Goal: Task Accomplishment & Management: Manage account settings

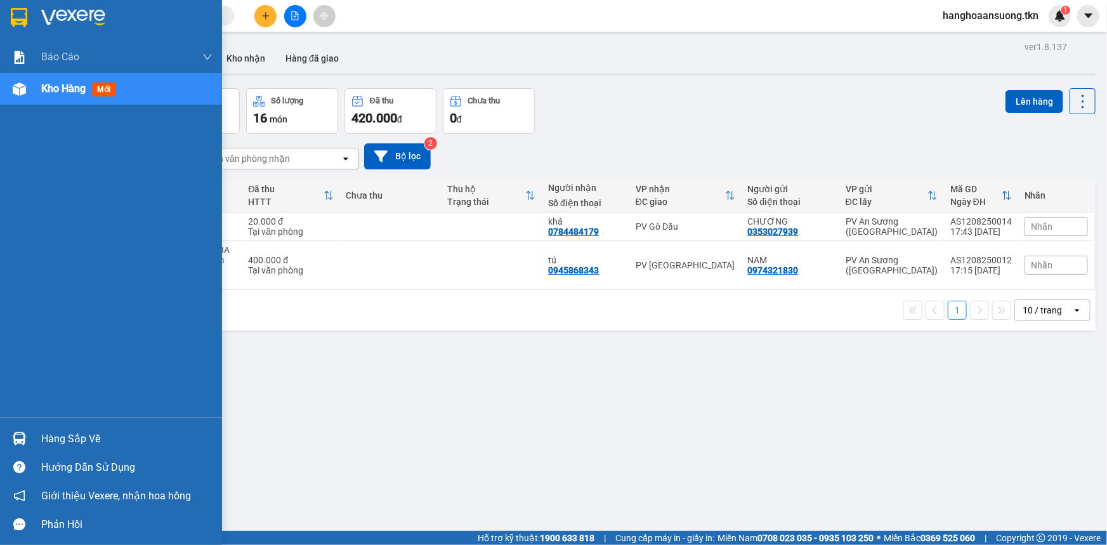
click at [17, 440] on img at bounding box center [19, 438] width 13 height 13
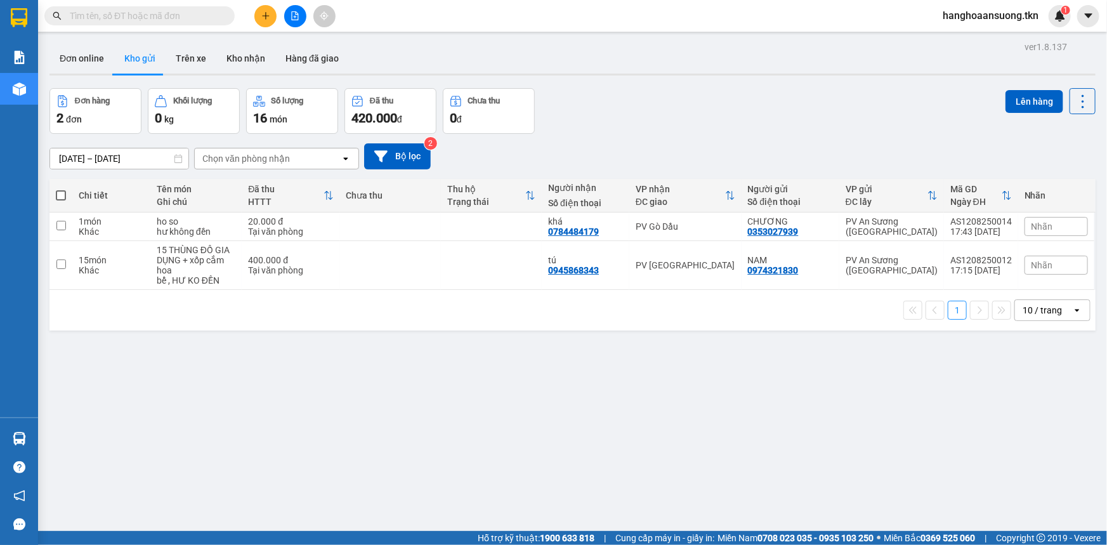
click at [627, 413] on section "Kết quả tìm kiếm ( 0 ) Bộ lọc No Data hanghoaansuong.tkn 1 Báo cáo Mẫu 1: Báo c…" at bounding box center [553, 272] width 1107 height 545
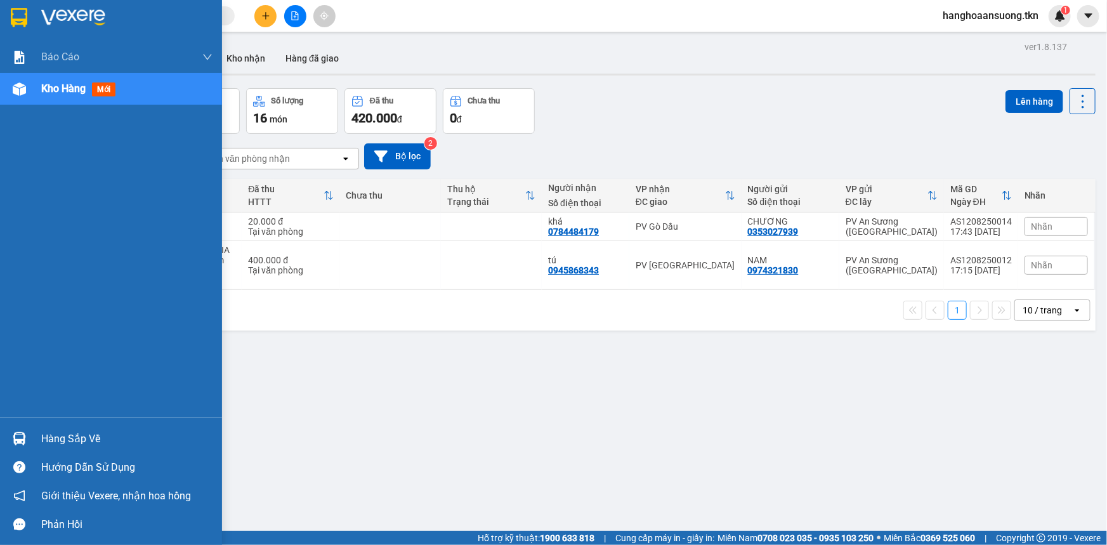
click at [20, 438] on img at bounding box center [19, 438] width 13 height 13
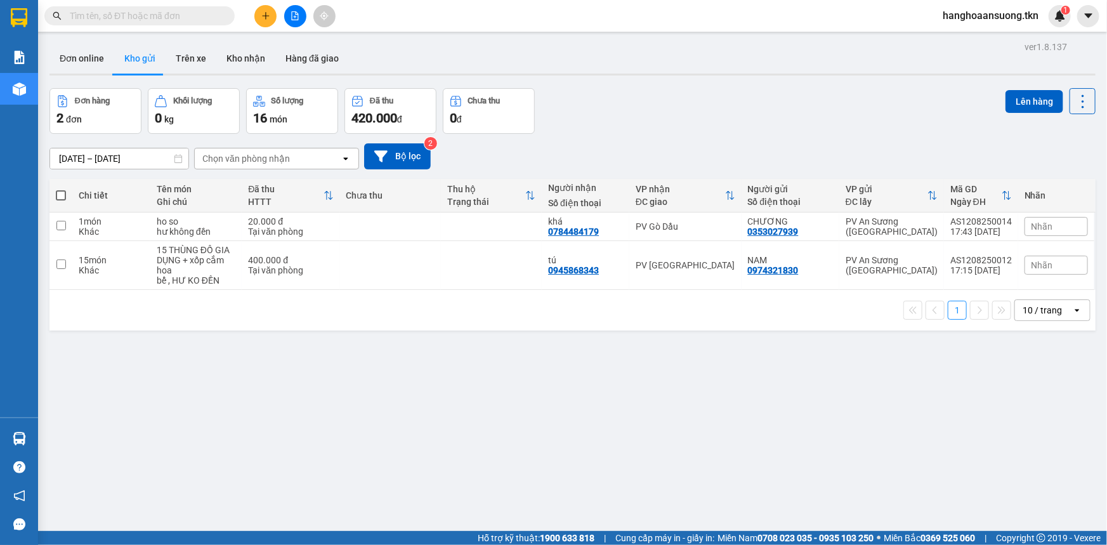
click at [612, 430] on section "Kết quả tìm kiếm ( 0 ) Bộ lọc No Data hanghoaansuong.tkn 1 Báo cáo Mẫu 1: Báo c…" at bounding box center [553, 272] width 1107 height 545
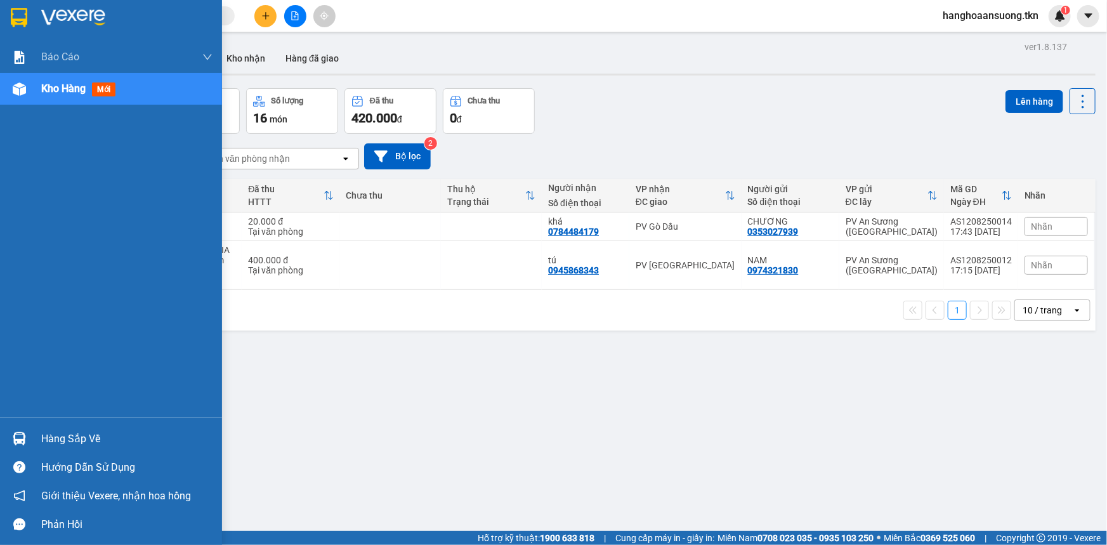
click at [16, 439] on img at bounding box center [19, 438] width 13 height 13
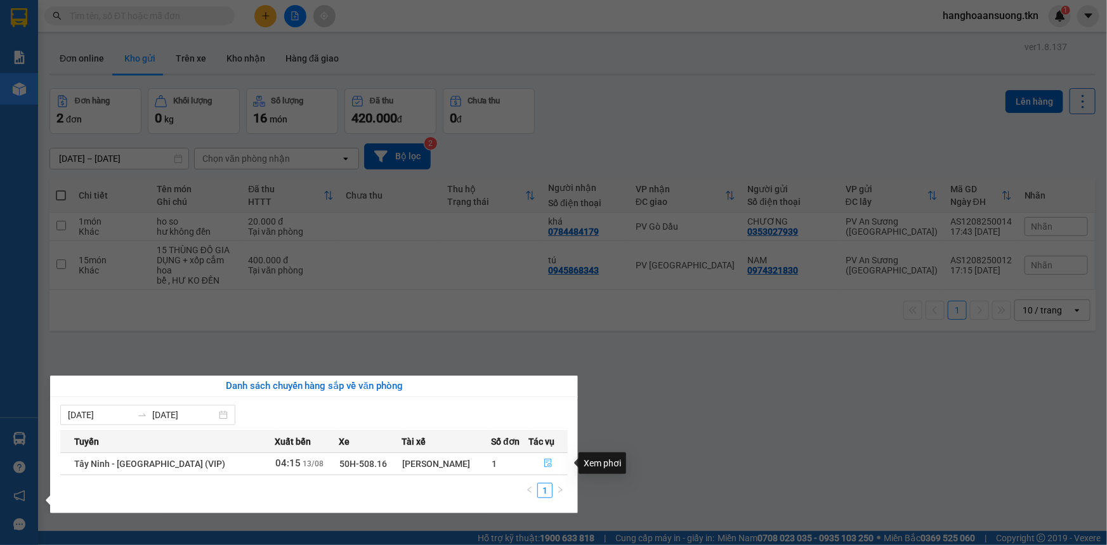
click at [544, 465] on icon "file-done" at bounding box center [548, 463] width 9 height 9
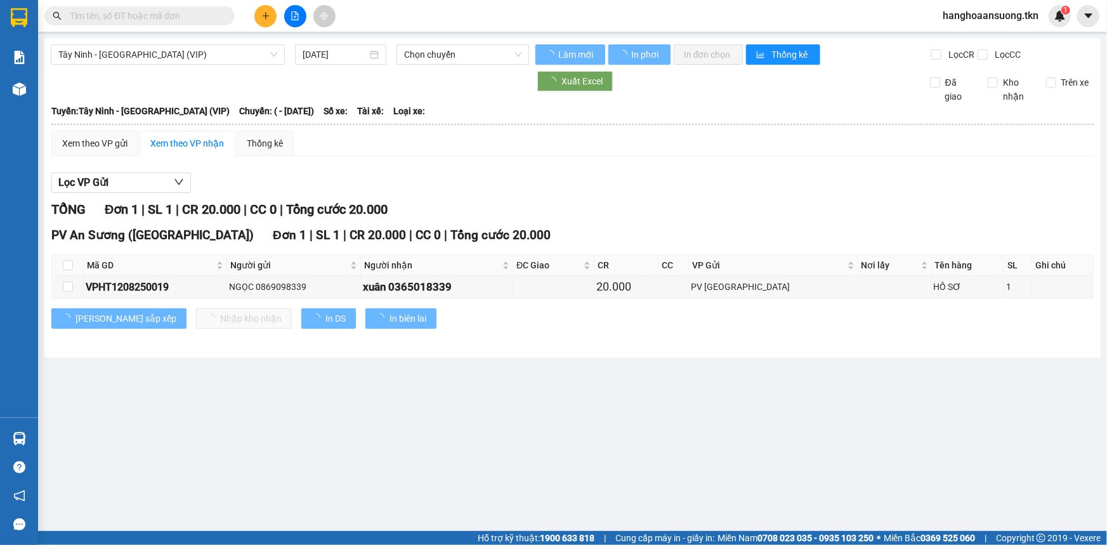
type input "[DATE]"
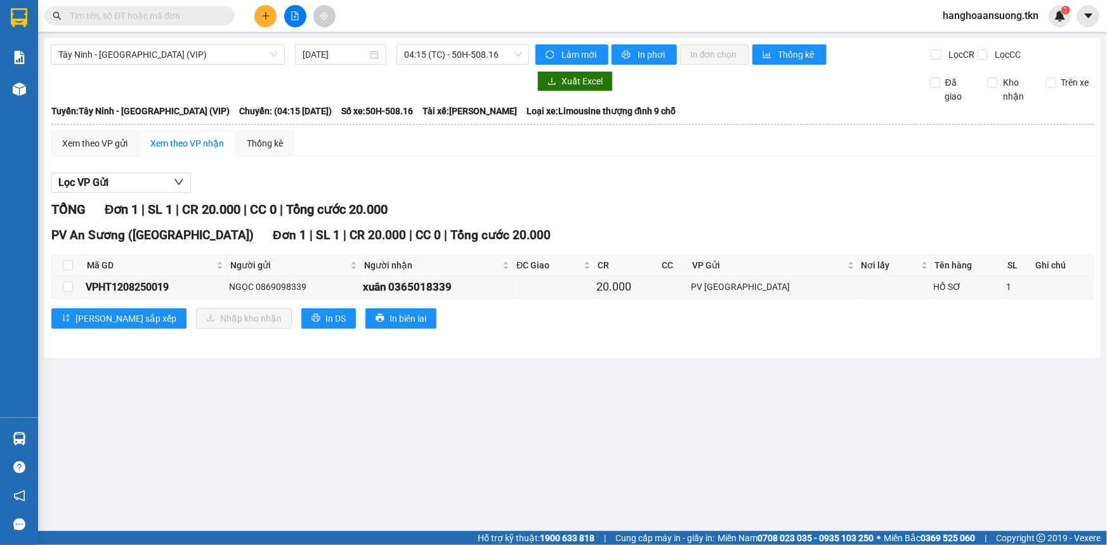
click at [724, 438] on main "Tây Ninh - [GEOGRAPHIC_DATA] (VIP) [DATE] 04:15 (TC) - 50H-508.16 Làm mới In ph…" at bounding box center [553, 265] width 1107 height 531
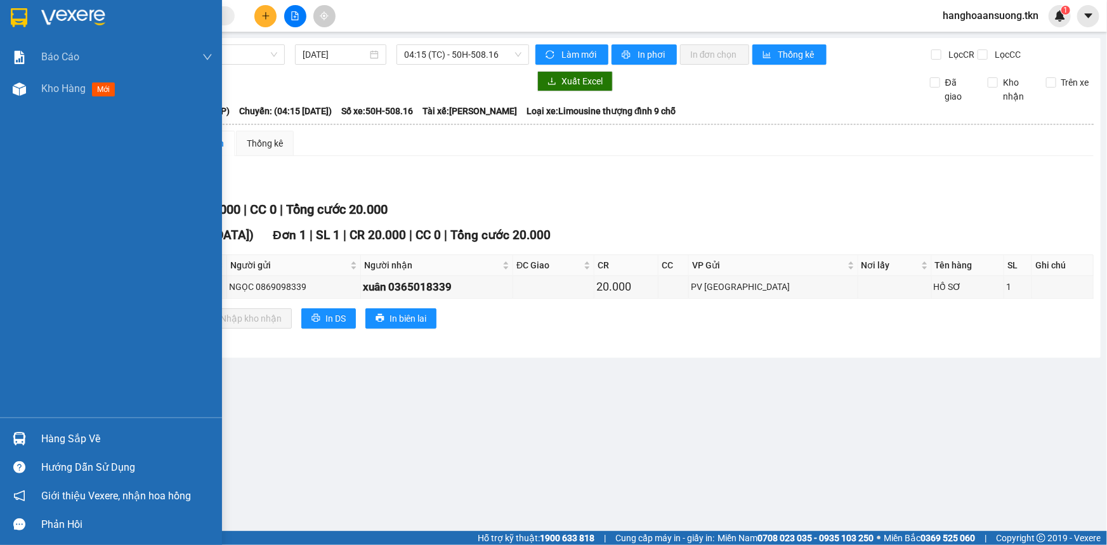
click at [12, 430] on div at bounding box center [19, 439] width 22 height 22
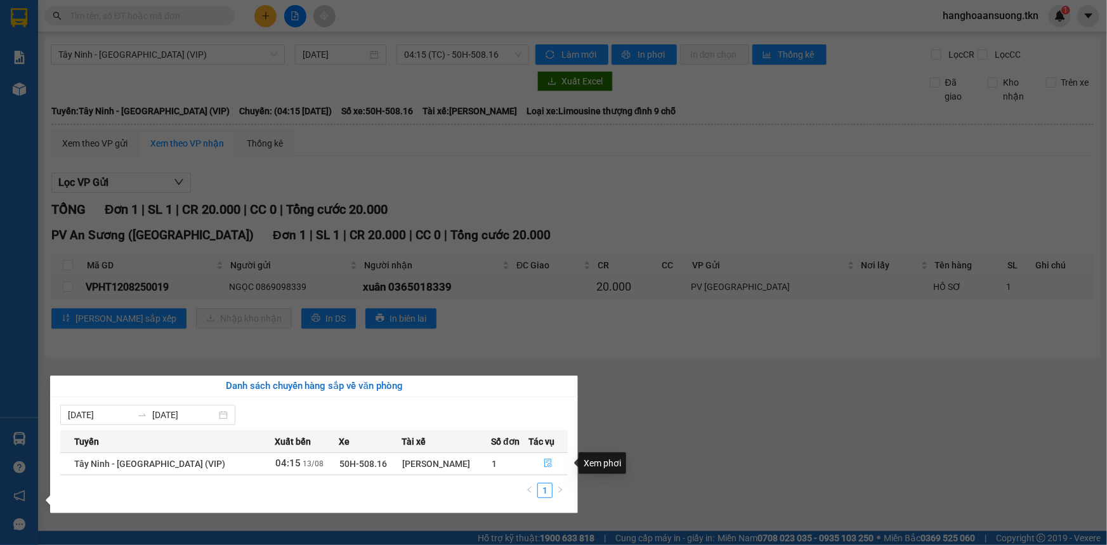
click at [545, 463] on icon "file-done" at bounding box center [548, 463] width 9 height 9
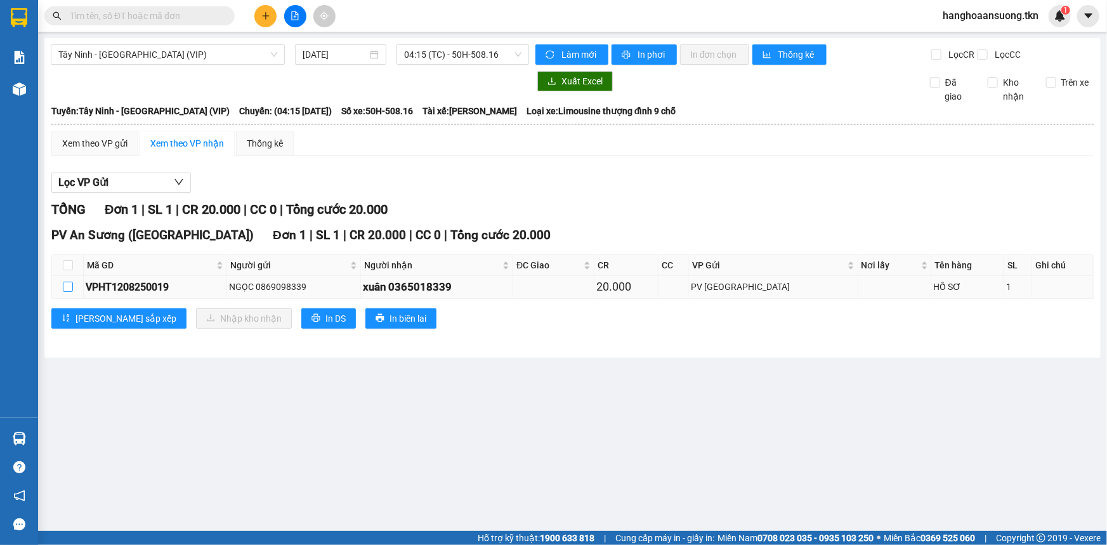
click at [65, 284] on input "checkbox" at bounding box center [68, 287] width 10 height 10
checkbox input "true"
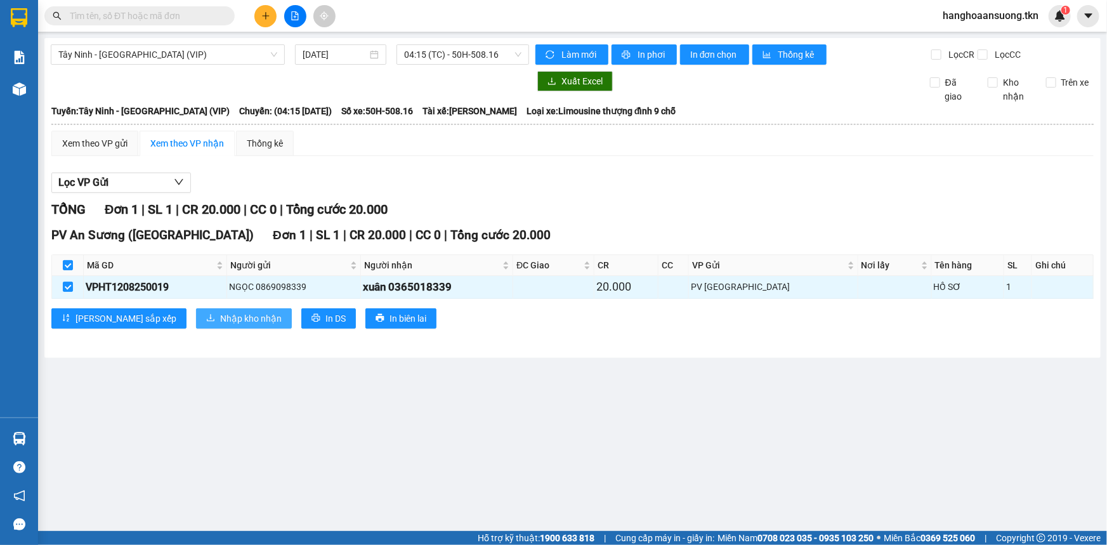
click at [220, 320] on span "Nhập kho nhận" at bounding box center [251, 319] width 62 height 14
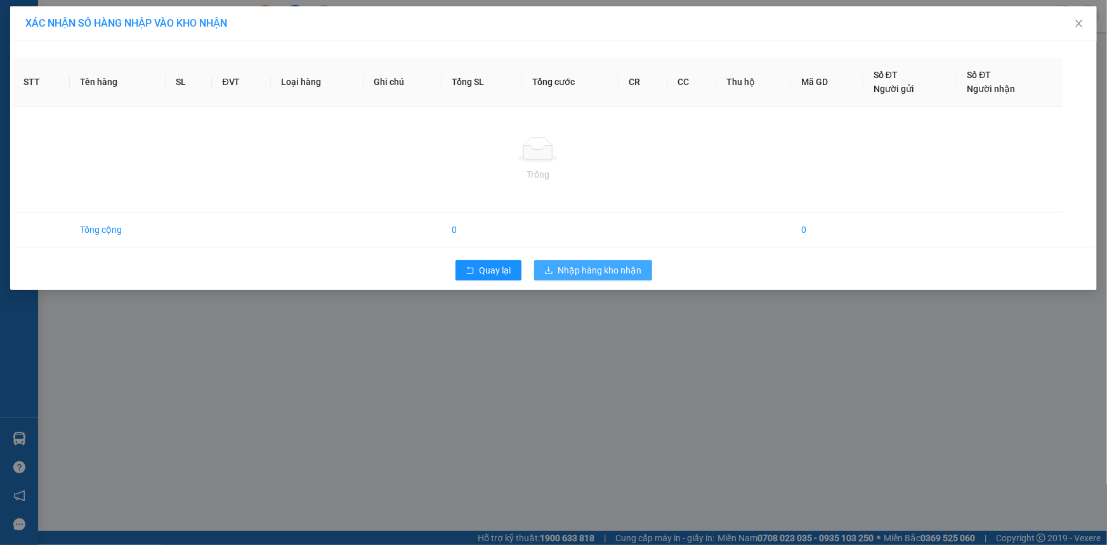
click at [619, 268] on span "Nhập hàng kho nhận" at bounding box center [600, 270] width 84 height 14
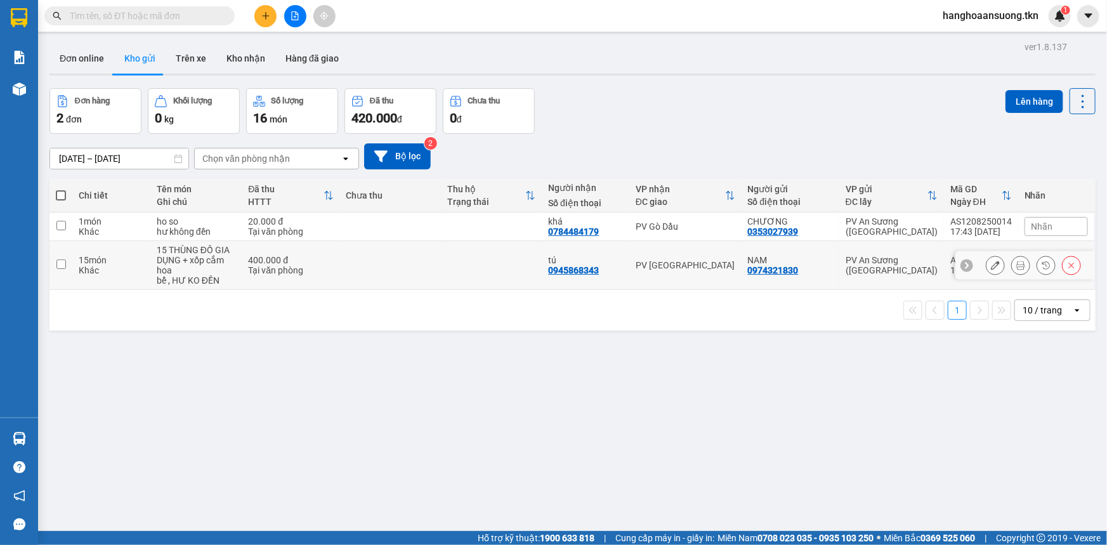
click at [64, 263] on input "checkbox" at bounding box center [61, 265] width 10 height 10
checkbox input "true"
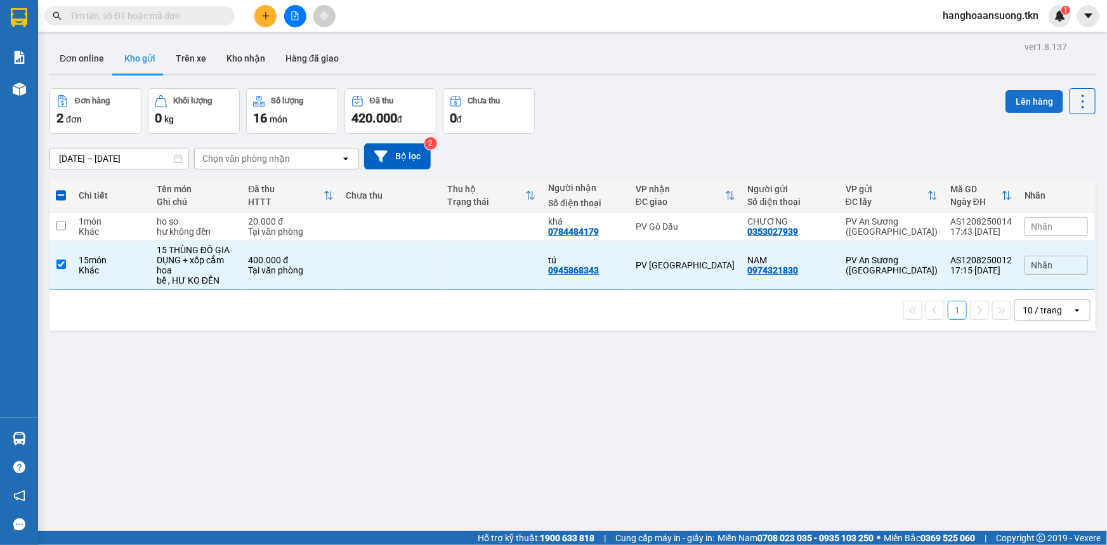
click at [1034, 98] on button "Lên hàng" at bounding box center [1035, 101] width 58 height 23
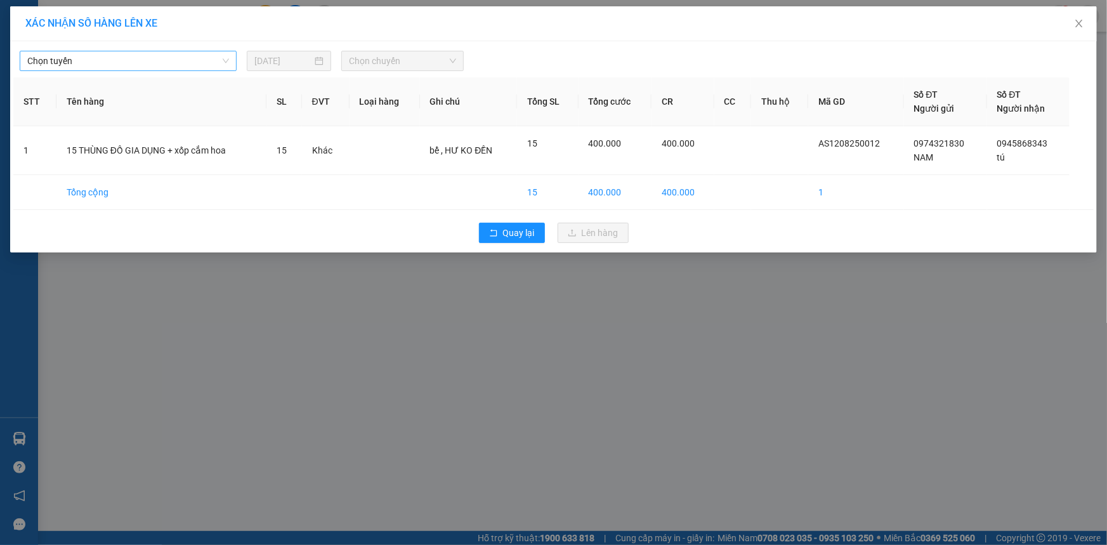
click at [126, 62] on span "Chọn tuyến" at bounding box center [128, 60] width 202 height 19
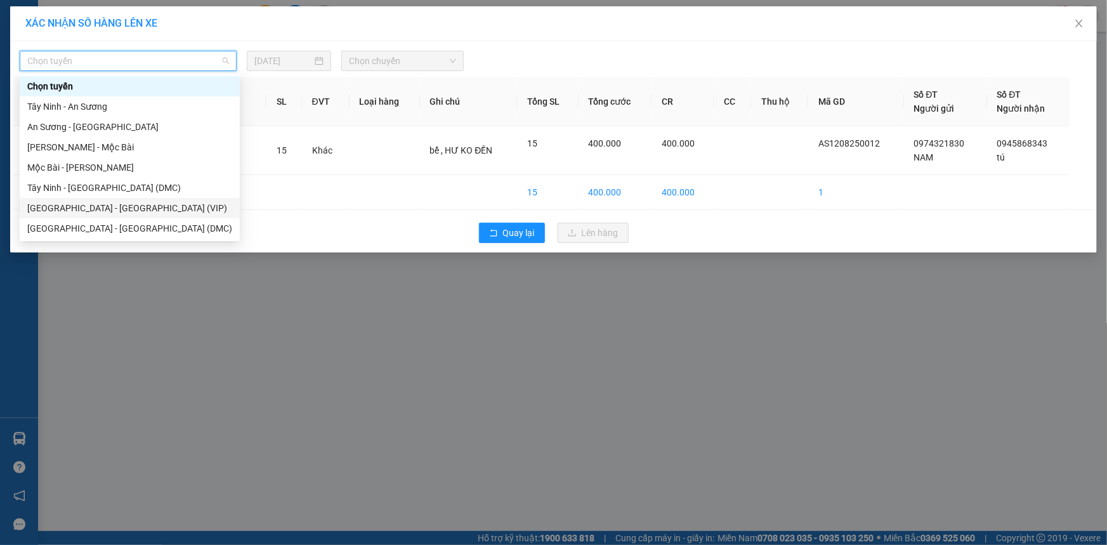
click at [112, 210] on div "[GEOGRAPHIC_DATA] - [GEOGRAPHIC_DATA] (VIP)" at bounding box center [129, 208] width 205 height 14
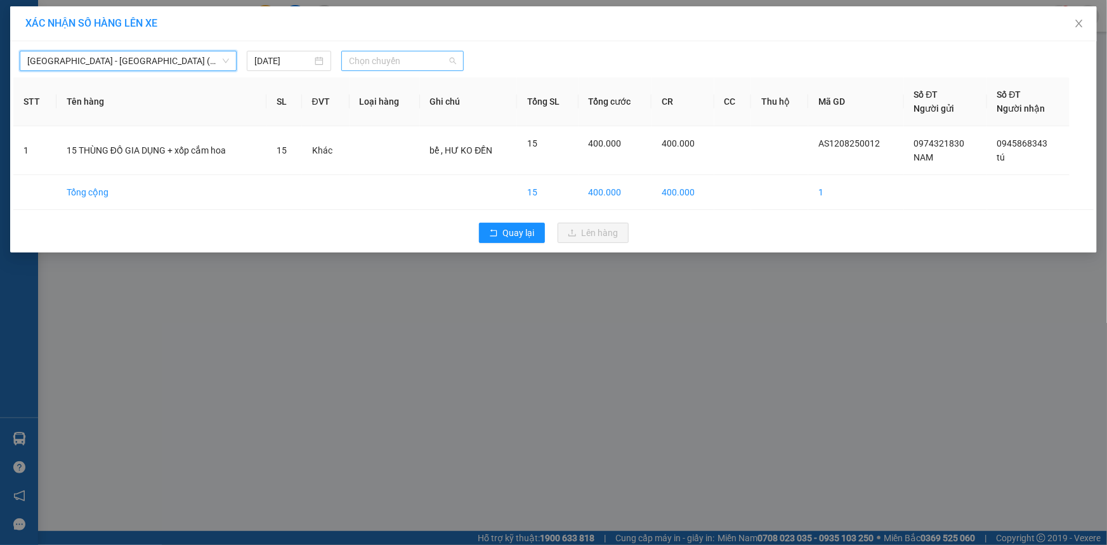
click at [378, 64] on span "Chọn chuyến" at bounding box center [402, 60] width 107 height 19
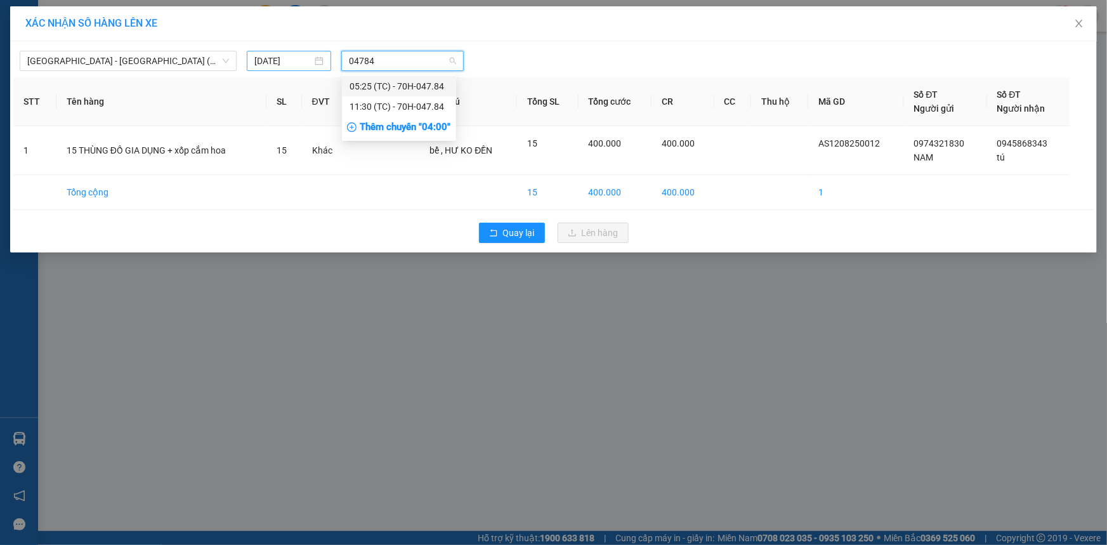
type input "04784"
click at [317, 57] on div "[DATE]" at bounding box center [288, 61] width 69 height 14
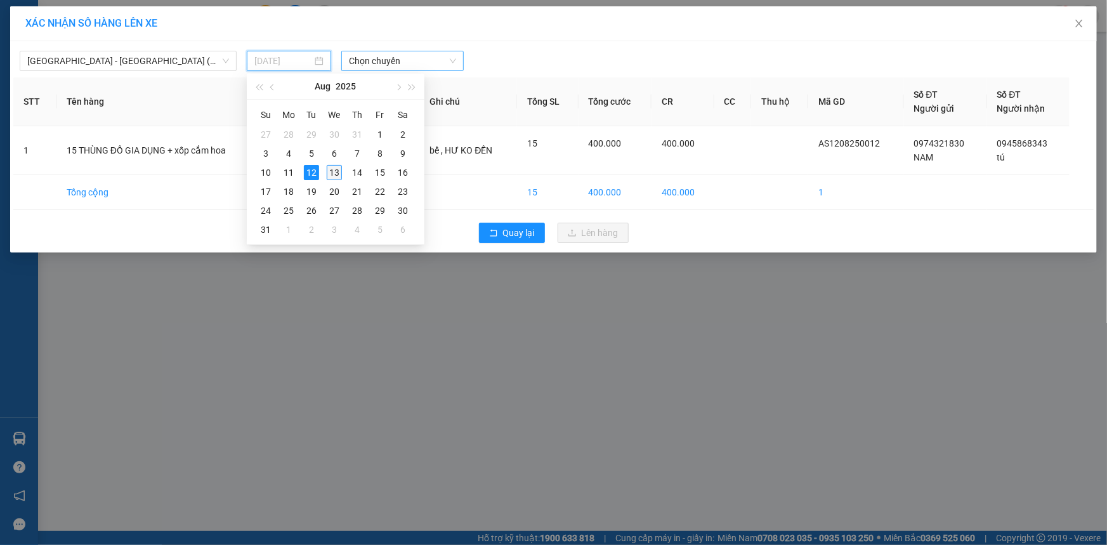
click at [333, 172] on div "13" at bounding box center [334, 172] width 15 height 15
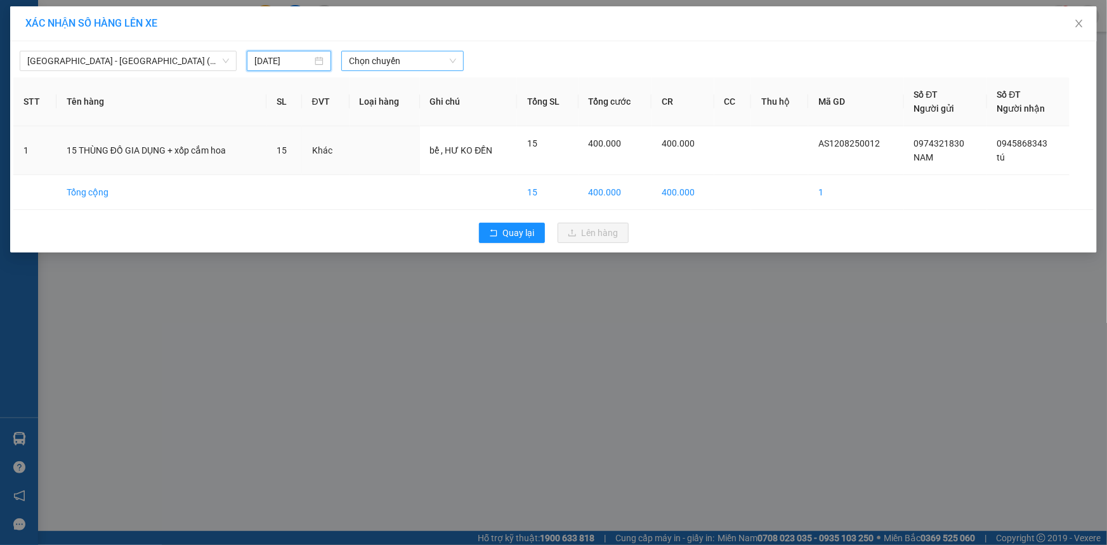
type input "[DATE]"
click at [393, 62] on span "04:00" at bounding box center [402, 60] width 107 height 19
type input "0478"
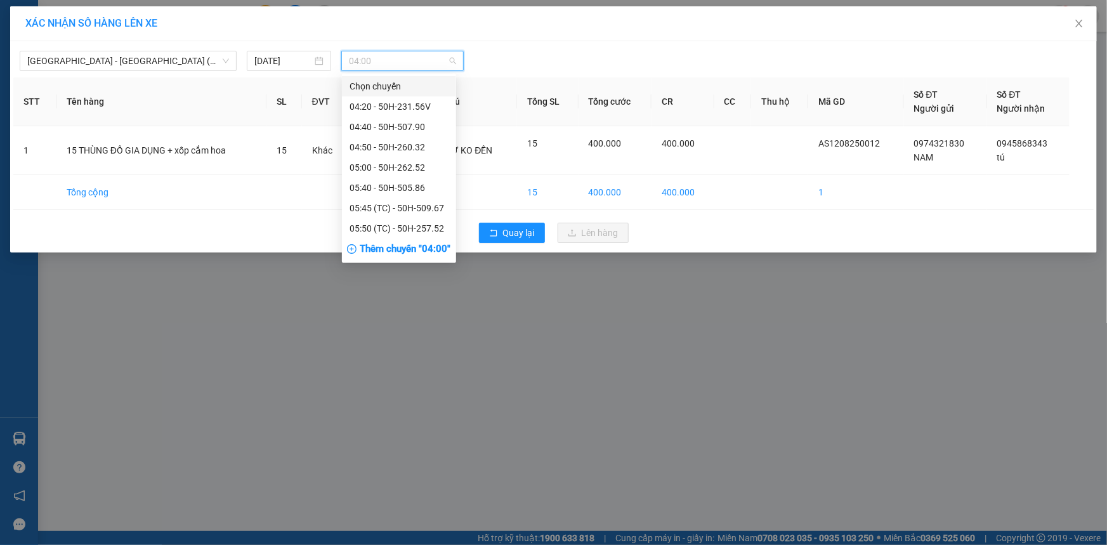
drag, startPoint x: 394, startPoint y: 60, endPoint x: 388, endPoint y: 61, distance: 6.4
click at [388, 61] on span "04:00" at bounding box center [402, 60] width 107 height 19
type input "47"
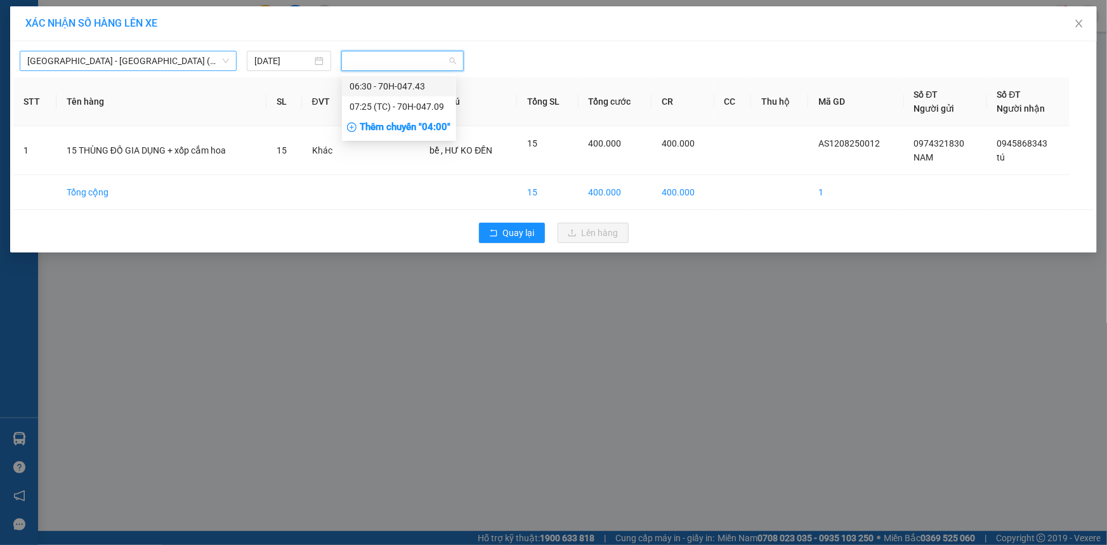
click at [180, 60] on span "[GEOGRAPHIC_DATA] - [GEOGRAPHIC_DATA] (VIP)" at bounding box center [128, 60] width 202 height 19
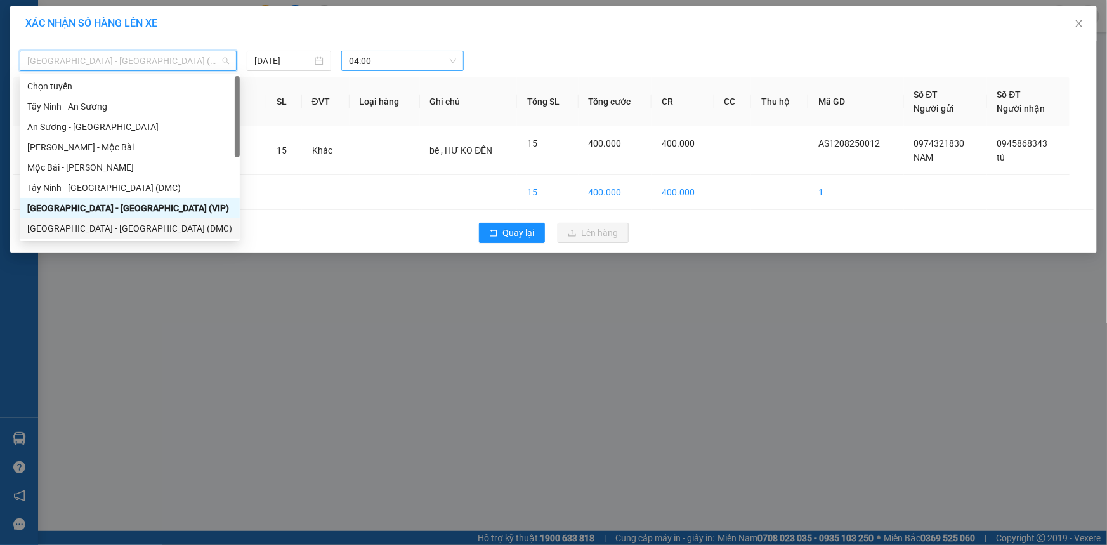
click at [138, 229] on div "[GEOGRAPHIC_DATA] - [GEOGRAPHIC_DATA] (DMC)" at bounding box center [129, 228] width 205 height 14
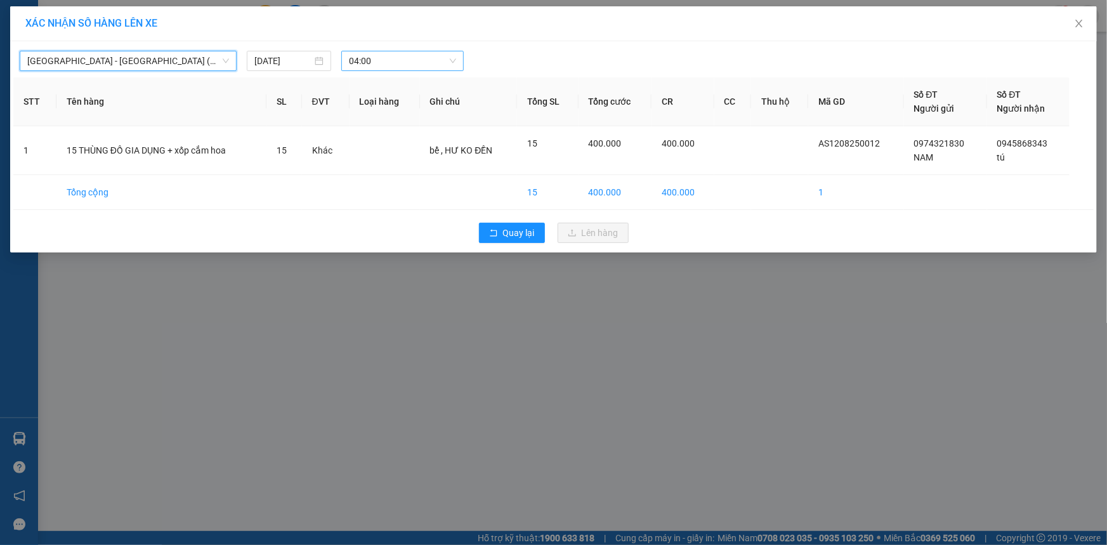
click at [416, 51] on span "04:00" at bounding box center [402, 60] width 107 height 19
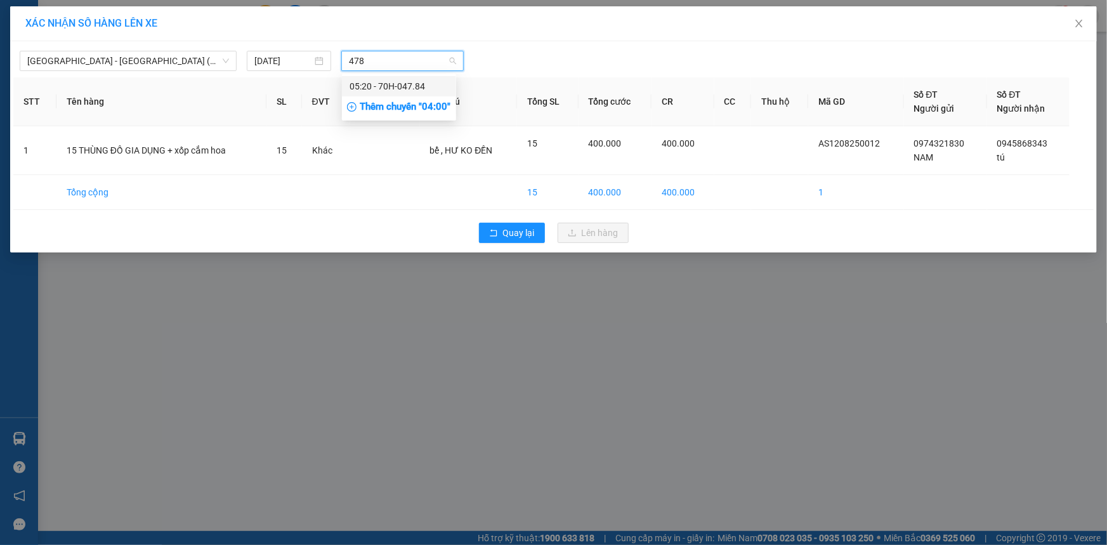
type input "4784"
click at [432, 89] on div "05:20 - 70H-047.84" at bounding box center [399, 86] width 99 height 14
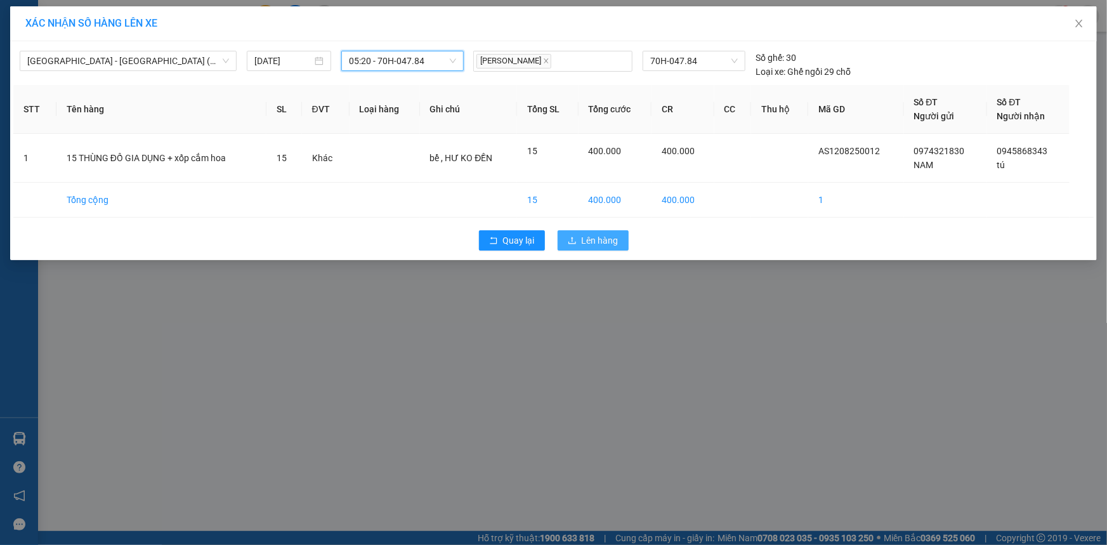
click at [588, 241] on span "Lên hàng" at bounding box center [600, 241] width 37 height 14
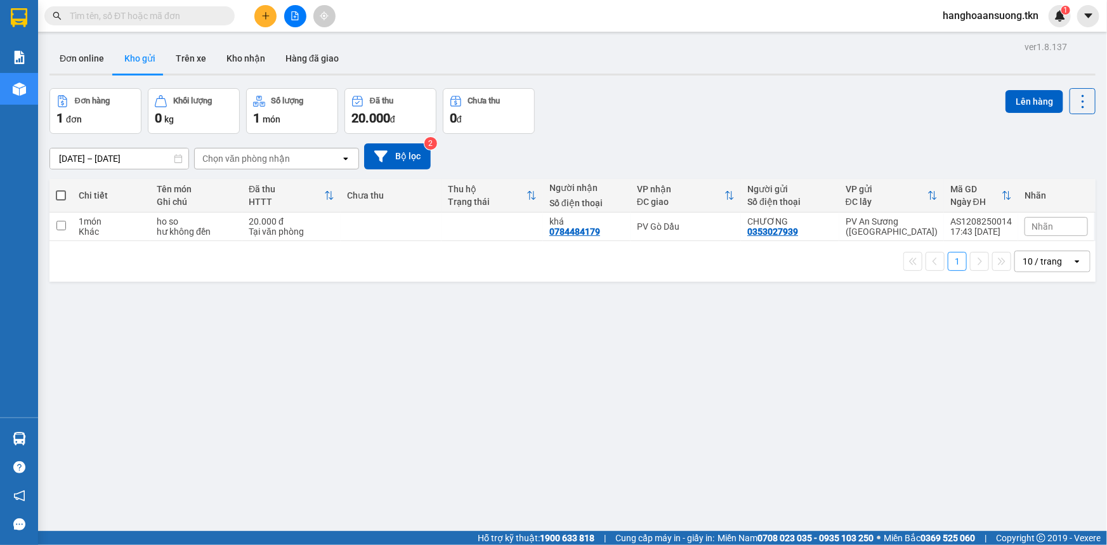
click at [147, 13] on input "text" at bounding box center [145, 16] width 150 height 14
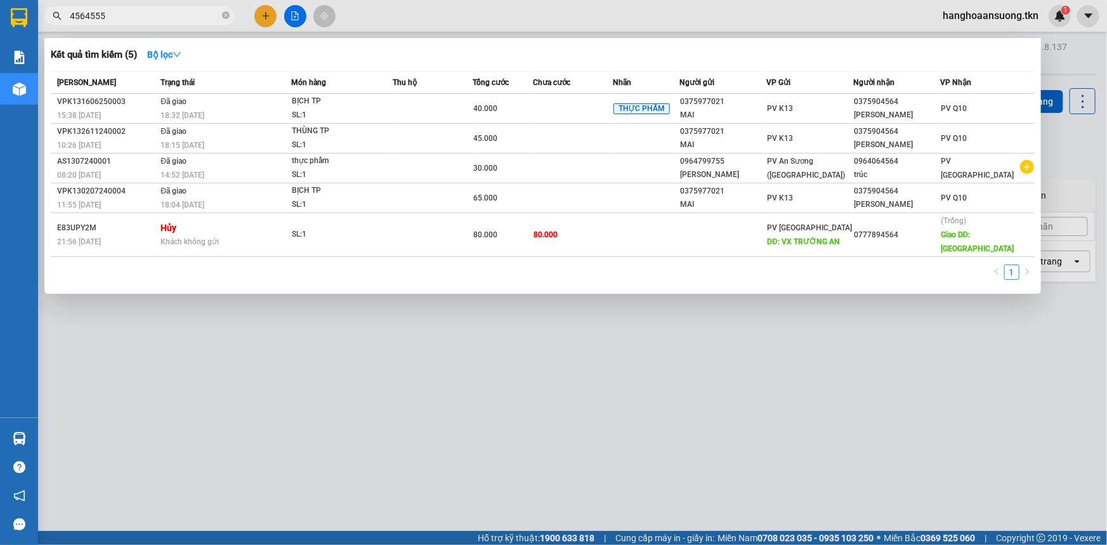
type input "45645555"
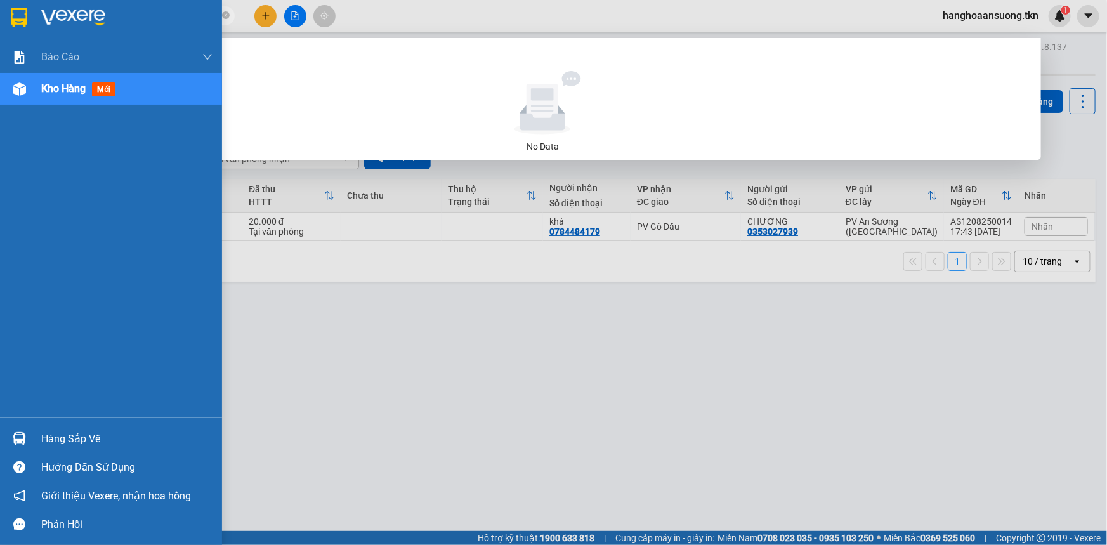
drag, startPoint x: 132, startPoint y: 20, endPoint x: 13, endPoint y: 20, distance: 119.3
click at [13, 20] on section "Kết quả tìm kiếm ( 0 ) Bộ lọc No Data 45645555 hanghoaansuong.tkn 1 Báo cáo Mẫu…" at bounding box center [553, 272] width 1107 height 545
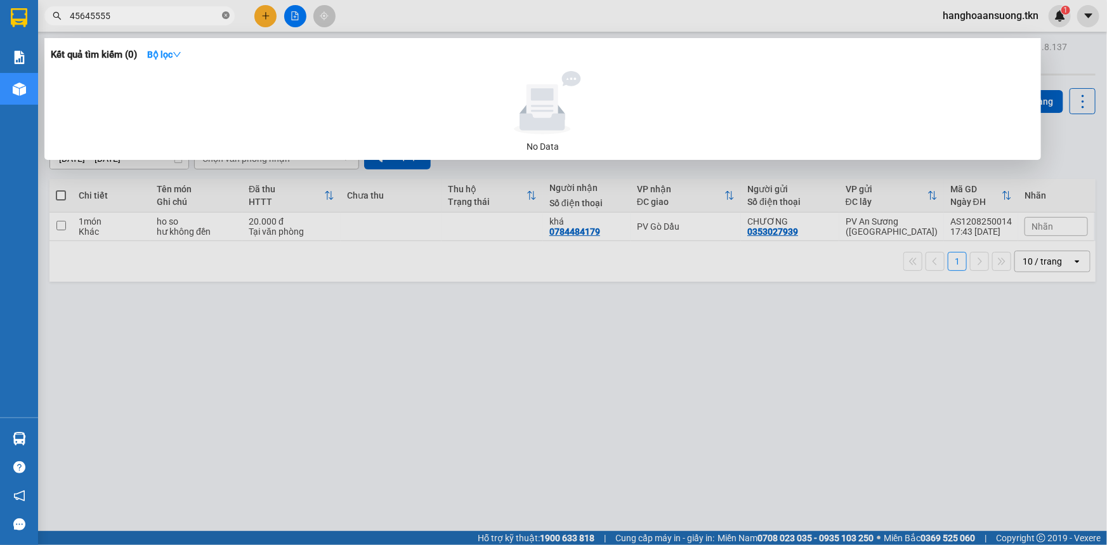
click at [224, 17] on icon "close-circle" at bounding box center [226, 15] width 8 height 8
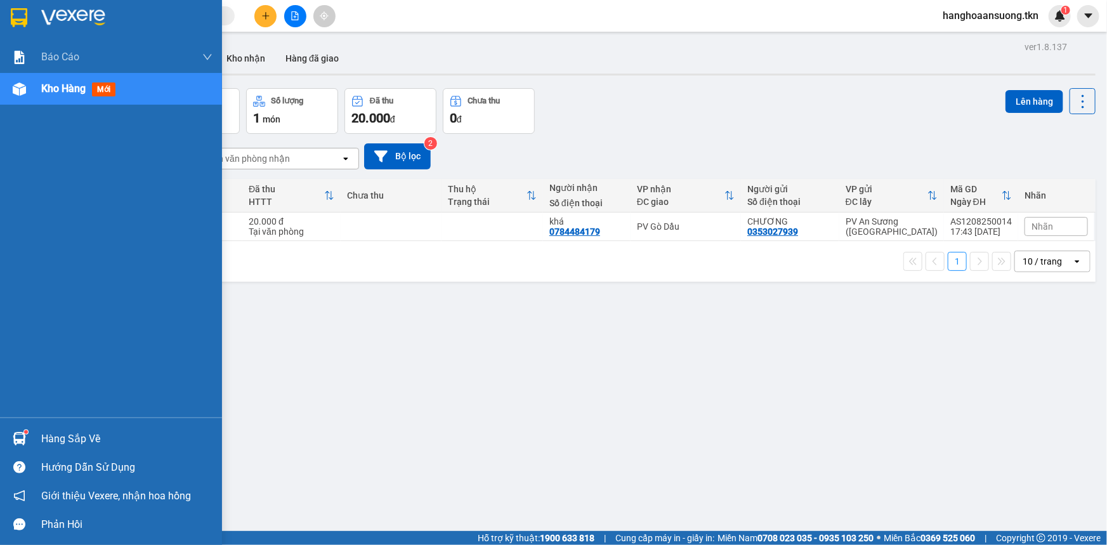
click at [18, 432] on img at bounding box center [19, 438] width 13 height 13
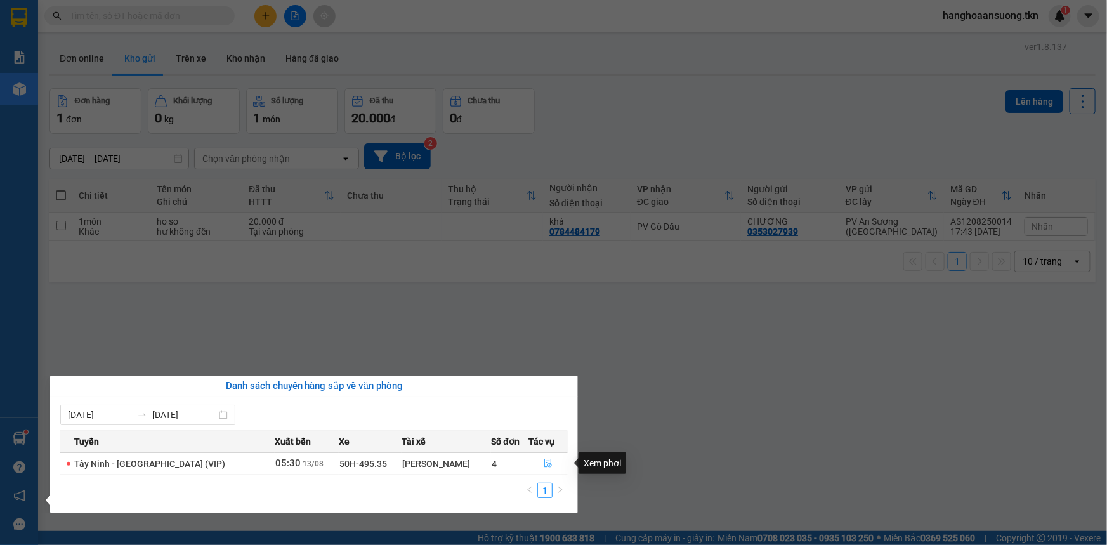
click at [544, 462] on icon "file-done" at bounding box center [548, 463] width 9 height 9
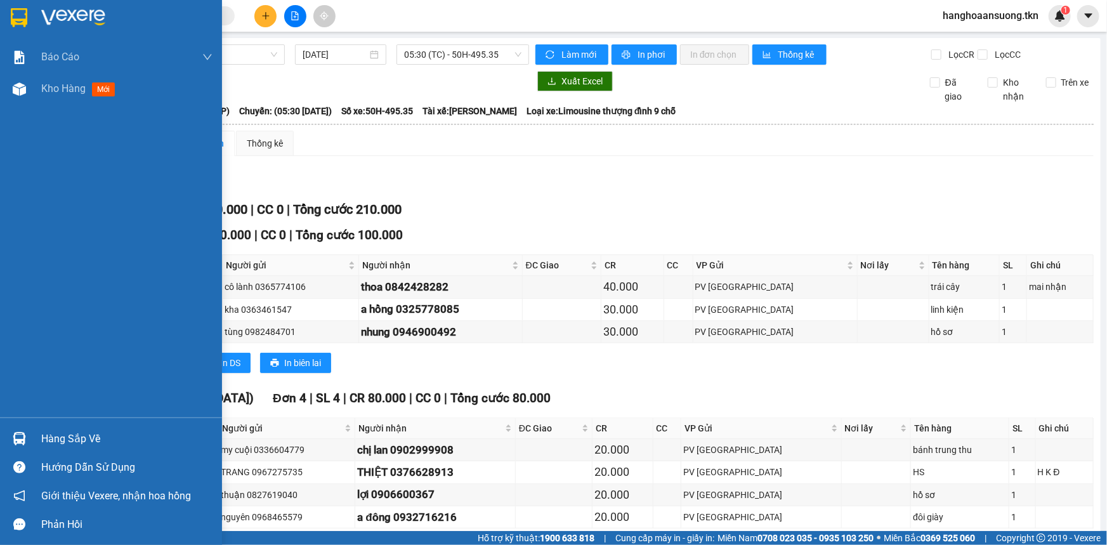
click at [15, 11] on img at bounding box center [19, 17] width 17 height 19
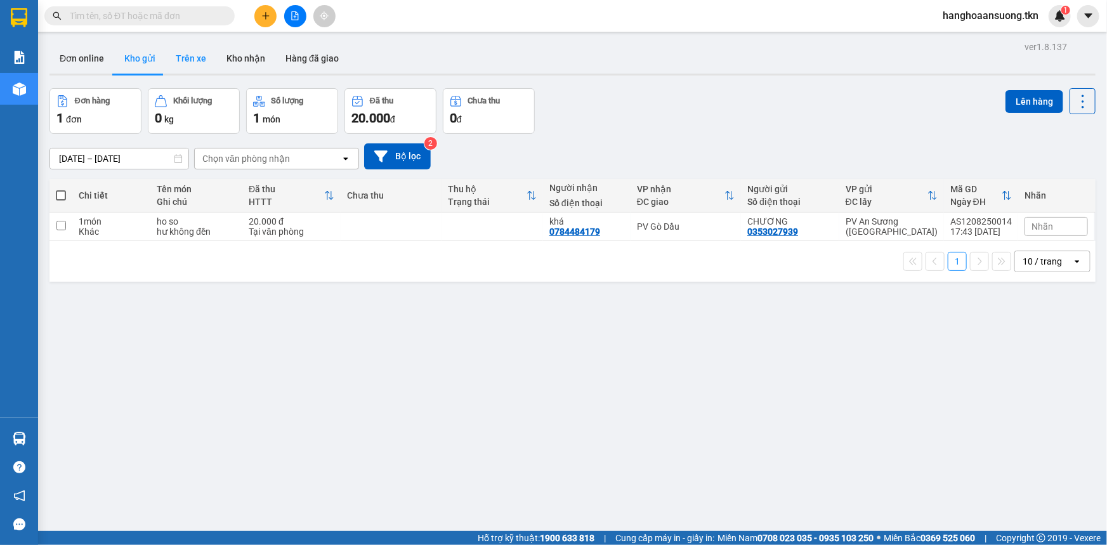
click at [171, 62] on button "Trên xe" at bounding box center [191, 58] width 51 height 30
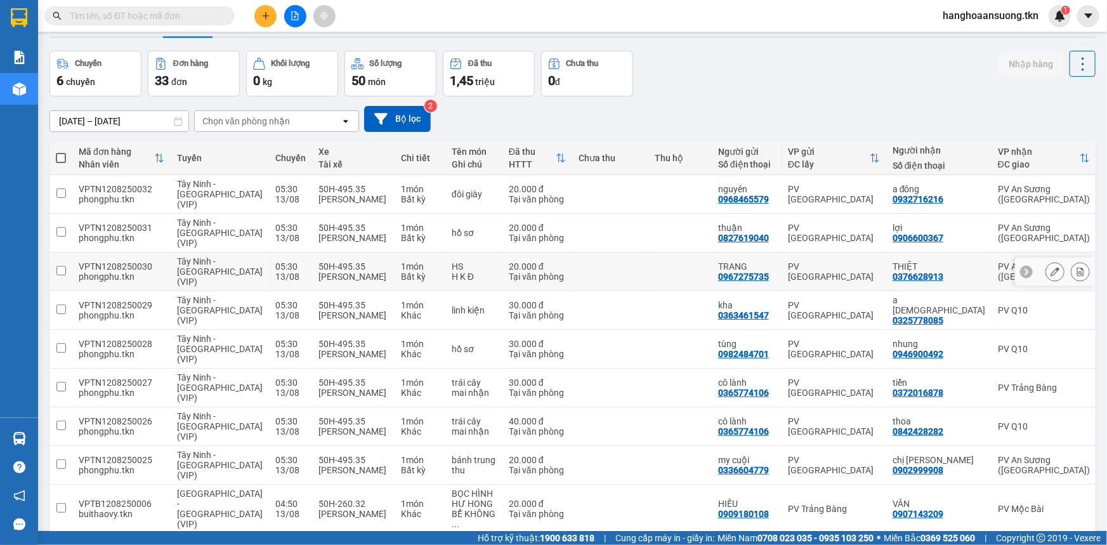
scroll to position [58, 0]
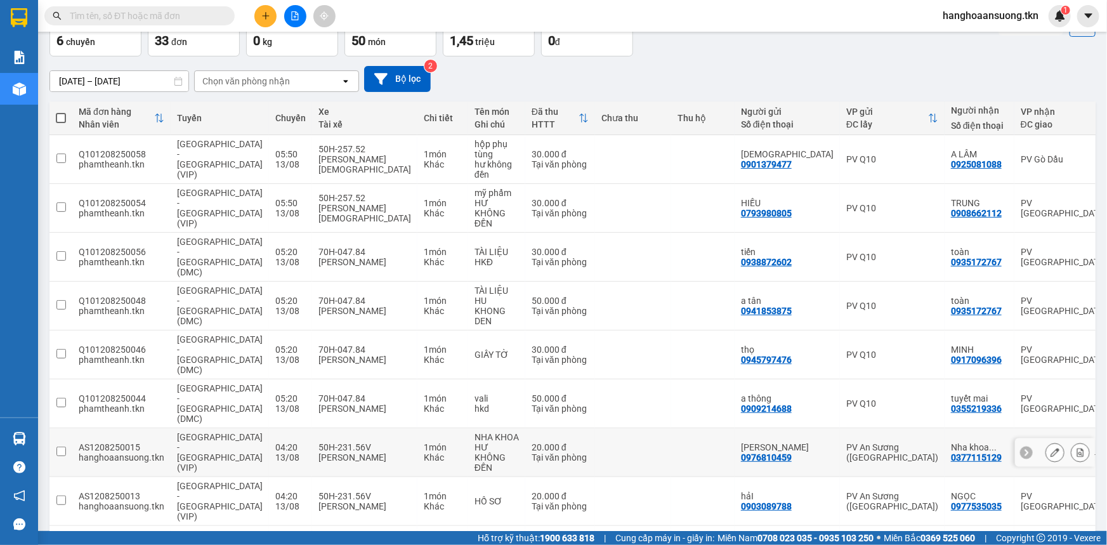
scroll to position [89, 0]
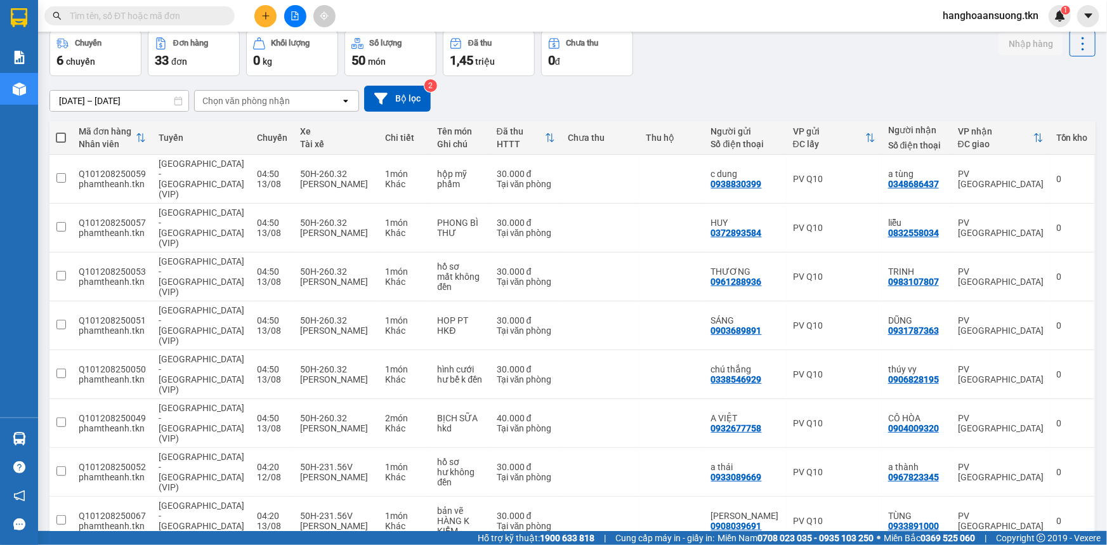
scroll to position [58, 0]
click at [545, 496] on td "30.000 đ Tại văn phòng" at bounding box center [527, 520] width 72 height 49
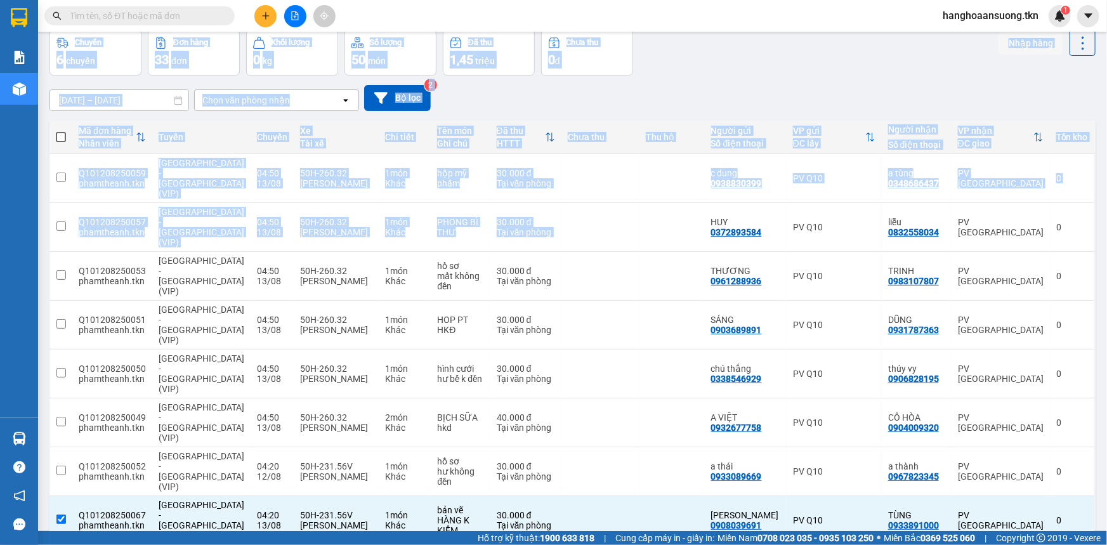
drag, startPoint x: 863, startPoint y: -51, endPoint x: 748, endPoint y: -51, distance: 114.9
click at [748, 0] on html "Kết quả tìm kiếm ( 0 ) Bộ lọc No Data hanghoaansuong.tkn 1 Báo cáo Mẫu 1: Báo c…" at bounding box center [553, 272] width 1107 height 545
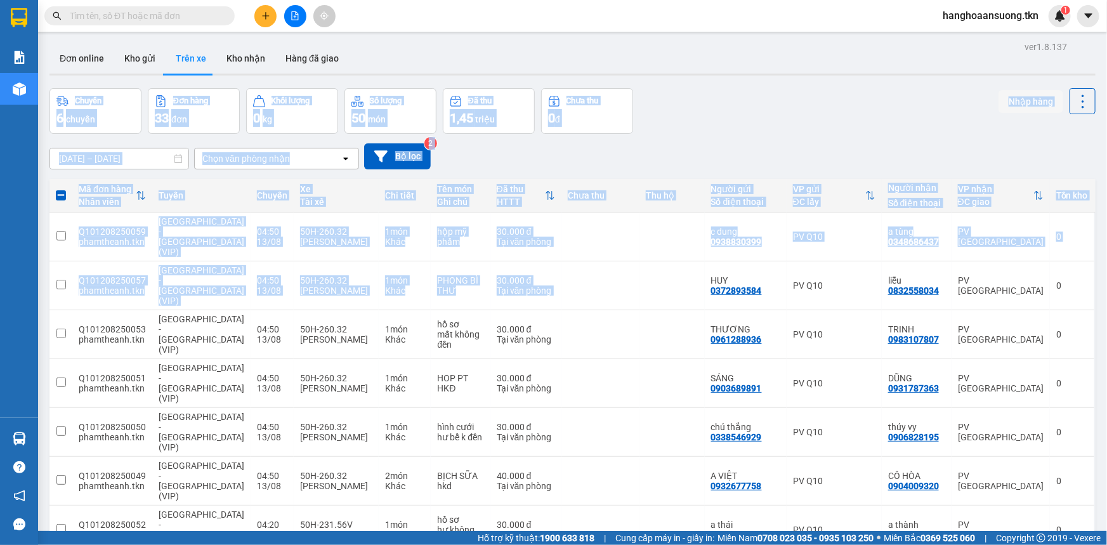
click at [697, 124] on div "Chuyến 6 chuyến Đơn hàng 33 đơn Khối lượng 0 kg Số lượng 50 món Đã thu 1,45 tri…" at bounding box center [573, 111] width 1046 height 46
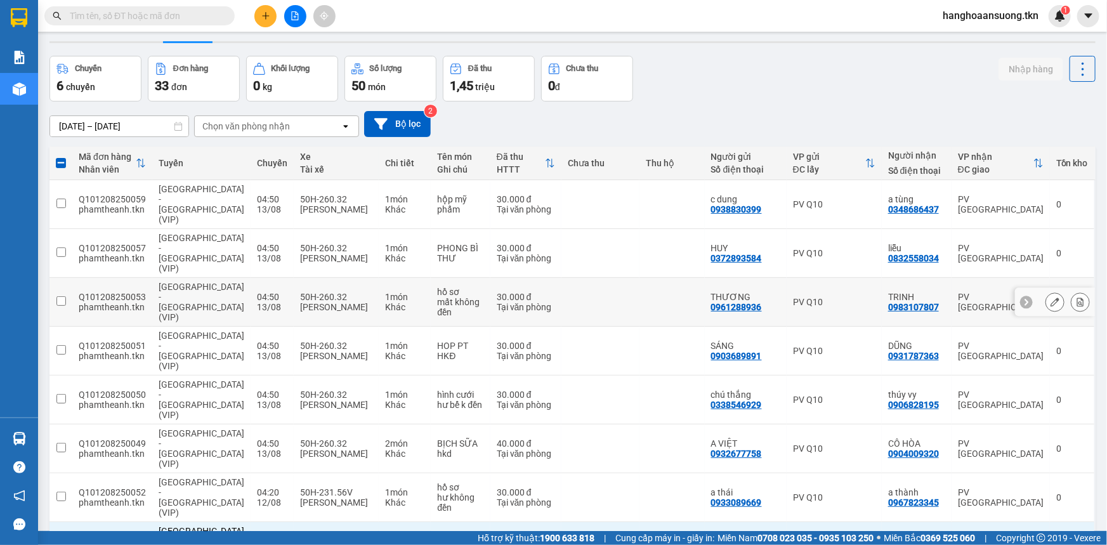
scroll to position [58, 0]
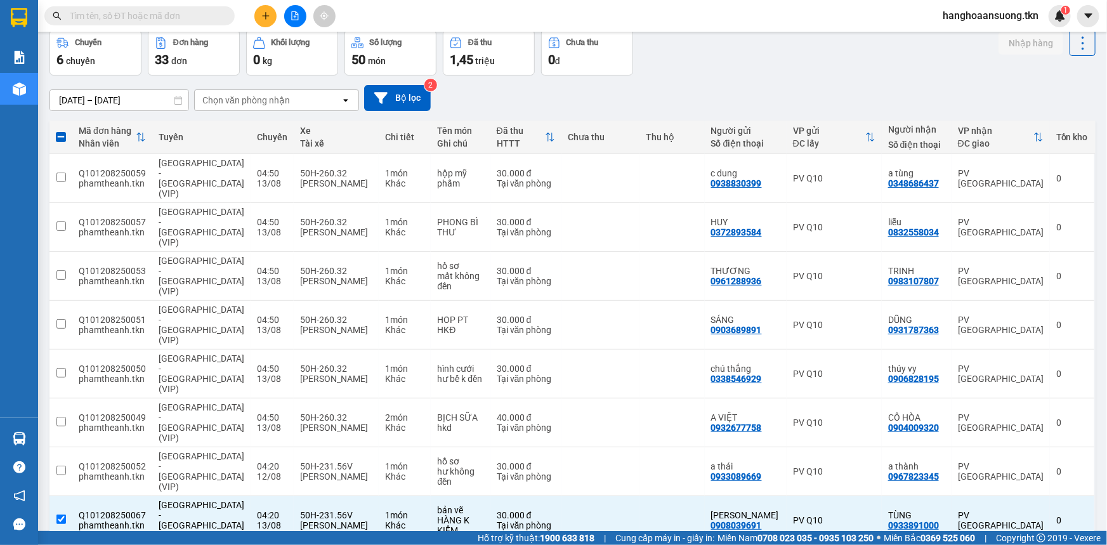
checkbox input "false"
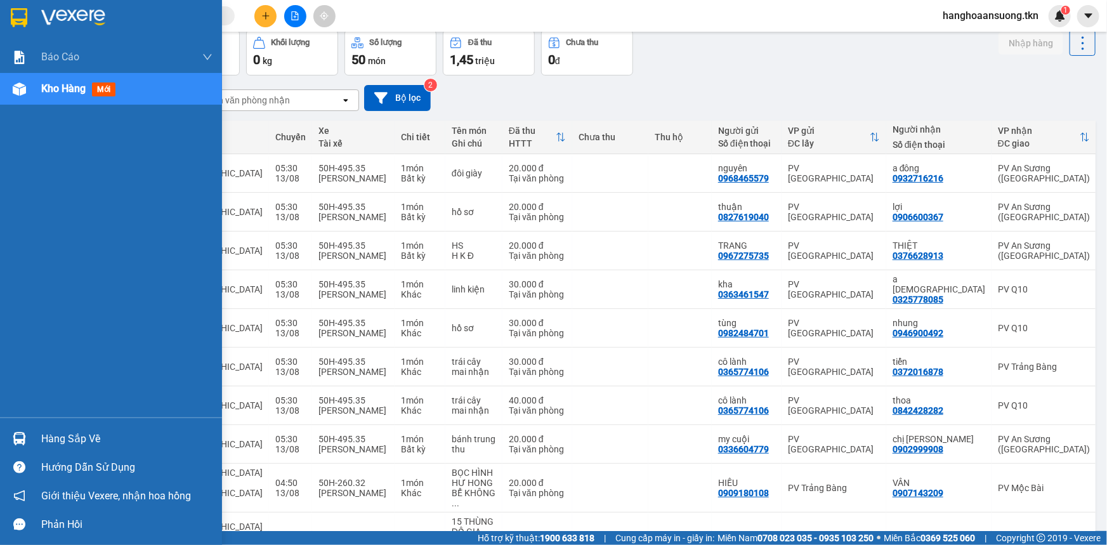
click at [18, 440] on img at bounding box center [19, 438] width 13 height 13
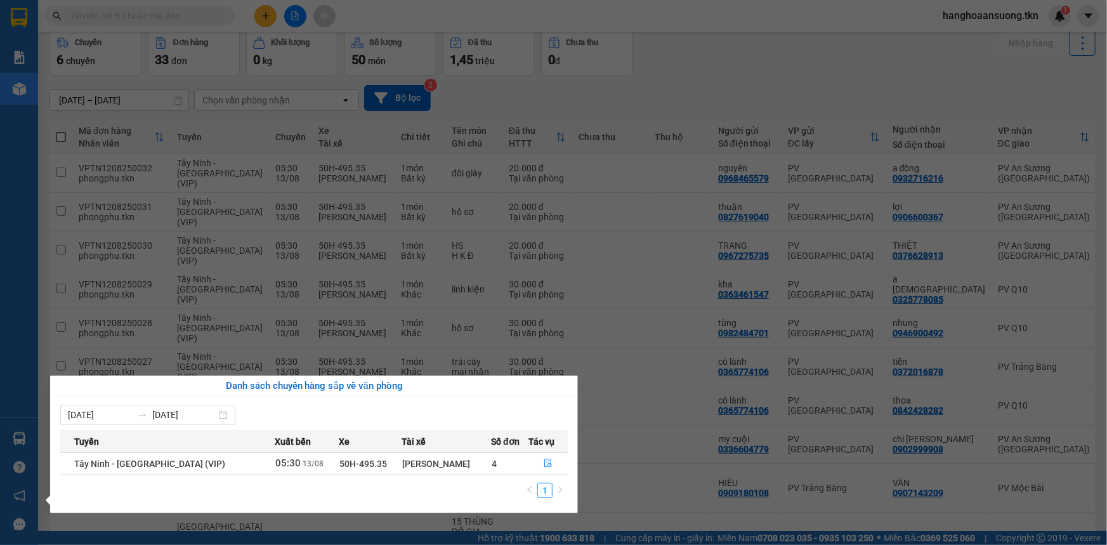
click at [671, 83] on section "Kết quả tìm kiếm ( 0 ) Bộ lọc No Data hanghoaansuong.tkn 1 Báo cáo Mẫu 1: Báo c…" at bounding box center [553, 272] width 1107 height 545
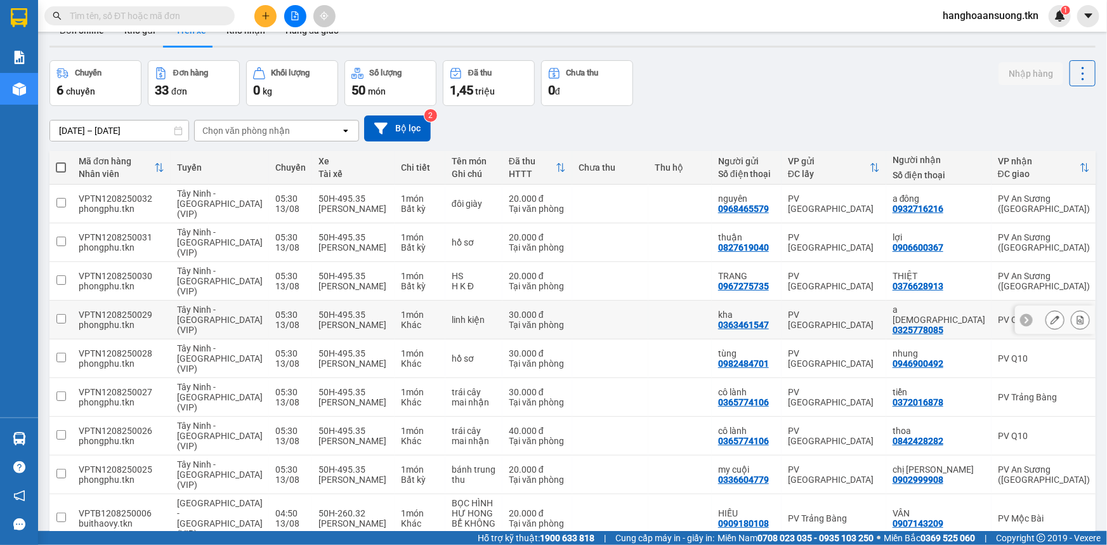
scroll to position [0, 0]
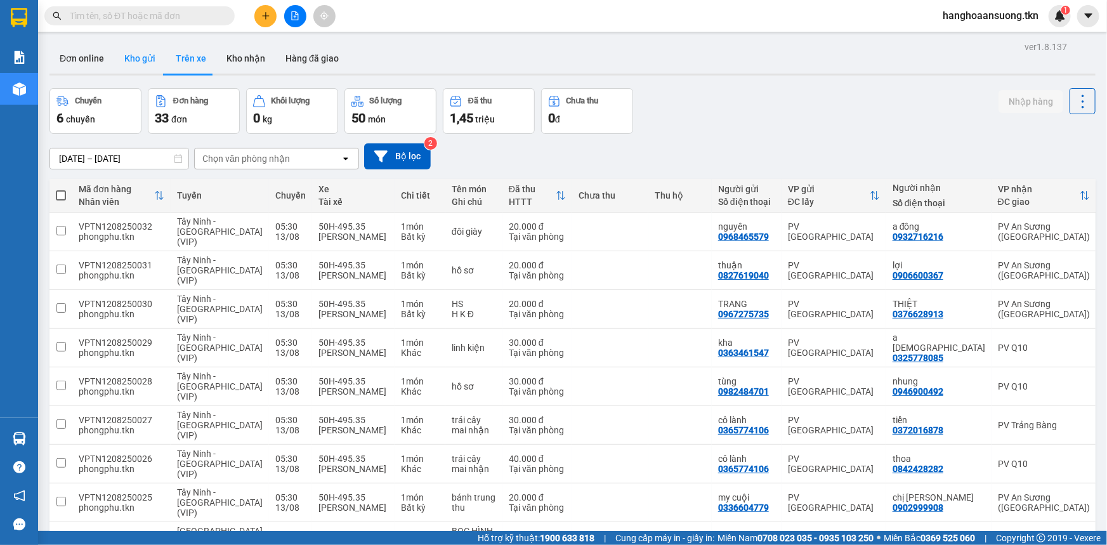
click at [135, 55] on button "Kho gửi" at bounding box center [139, 58] width 51 height 30
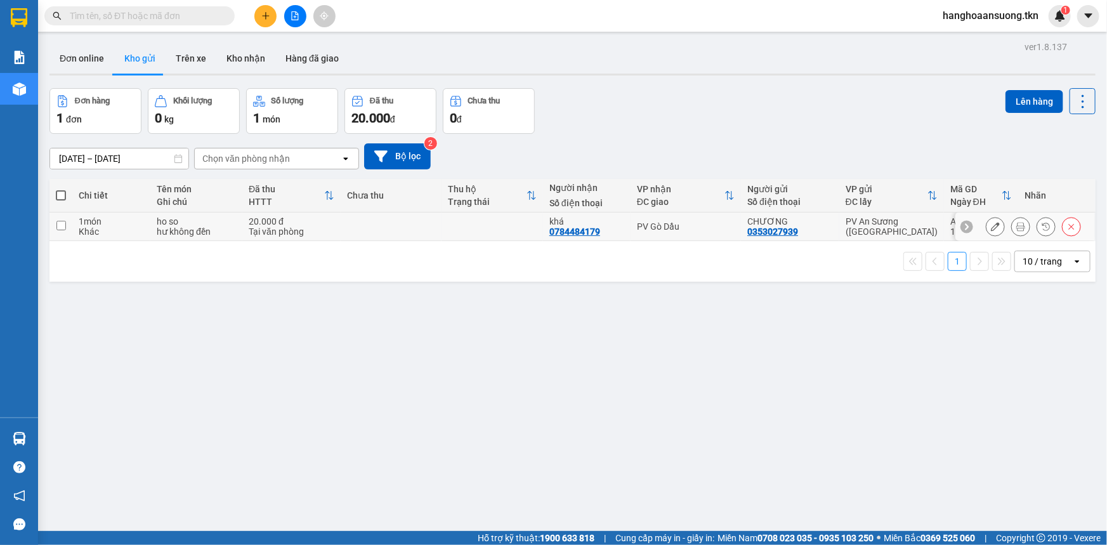
click at [63, 224] on input "checkbox" at bounding box center [61, 226] width 10 height 10
checkbox input "true"
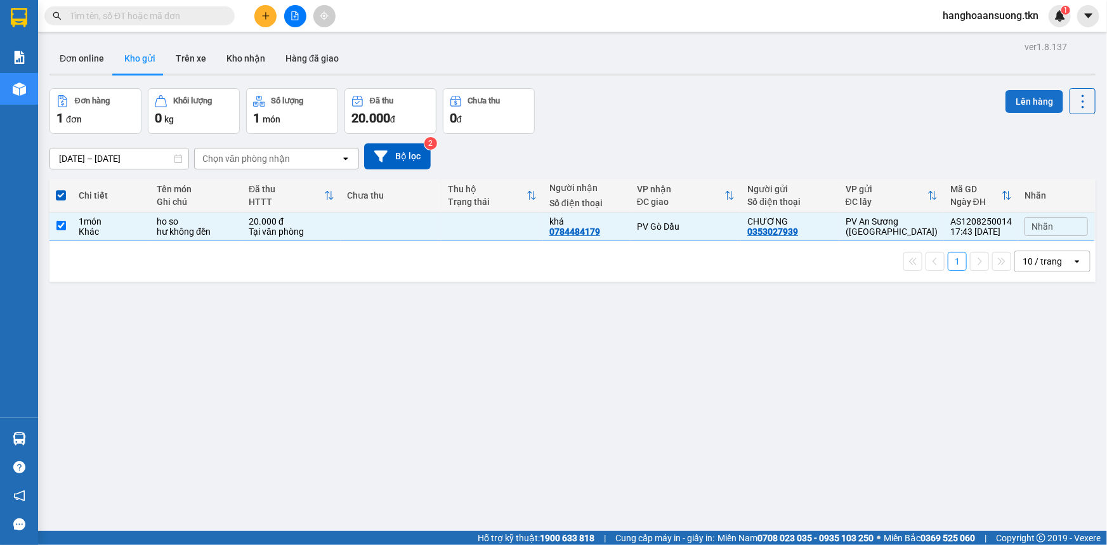
click at [1006, 102] on button "Lên hàng" at bounding box center [1035, 101] width 58 height 23
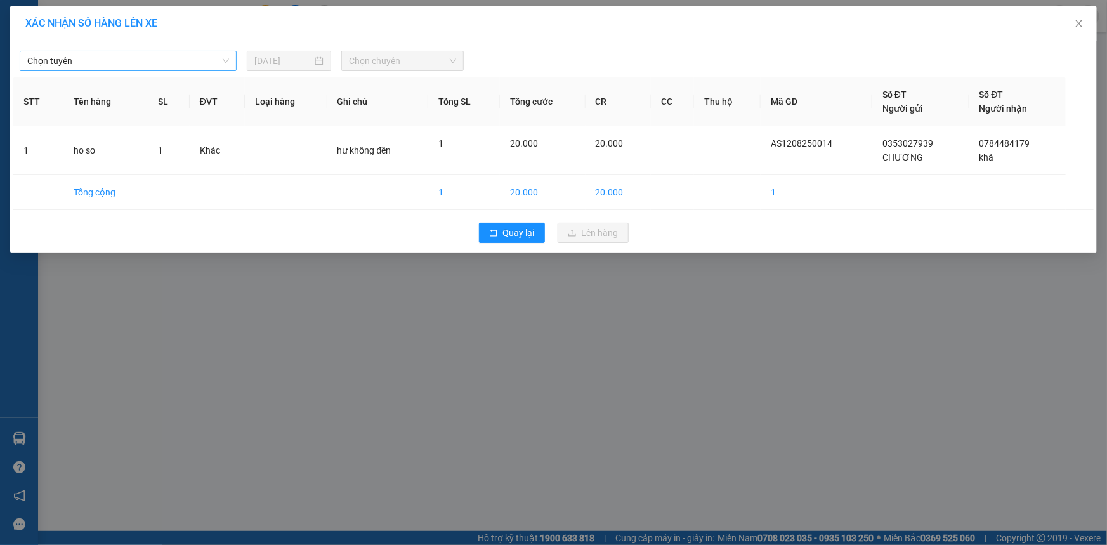
click at [183, 60] on span "Chọn tuyến" at bounding box center [128, 60] width 202 height 19
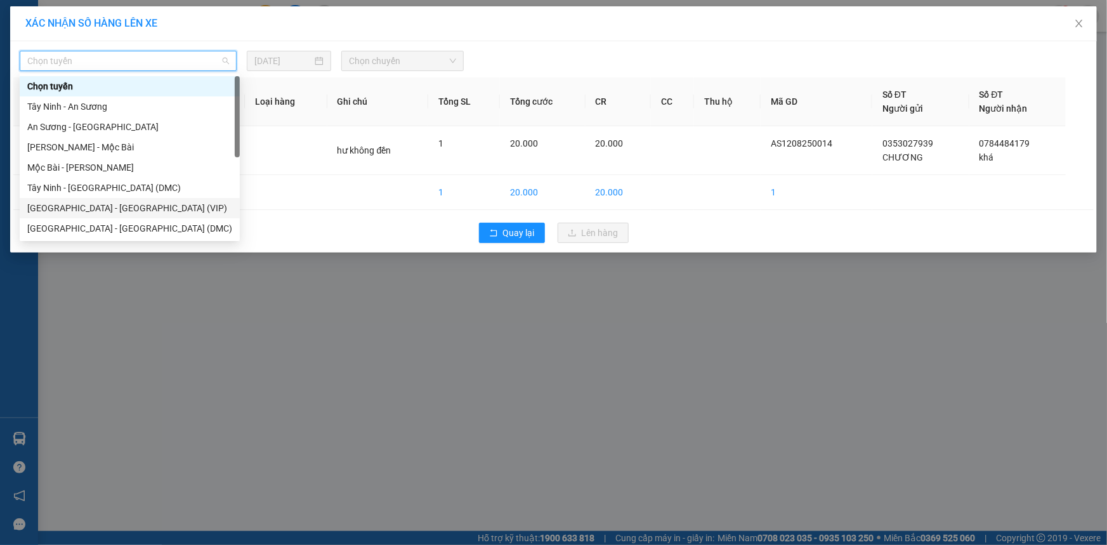
click at [126, 209] on div "[GEOGRAPHIC_DATA] - [GEOGRAPHIC_DATA] (VIP)" at bounding box center [129, 208] width 205 height 14
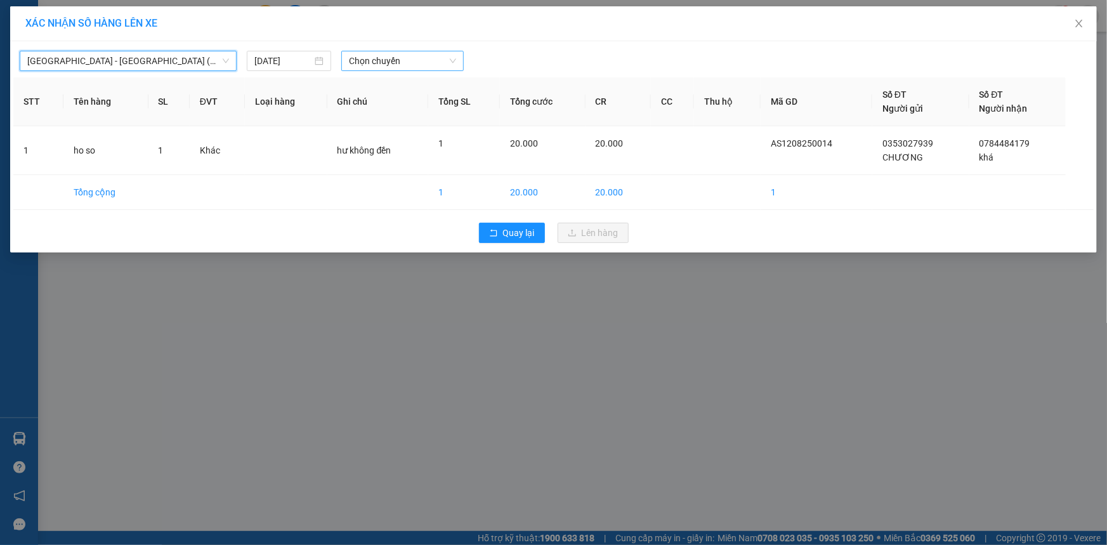
click at [370, 63] on span "Chọn chuyến" at bounding box center [402, 60] width 107 height 19
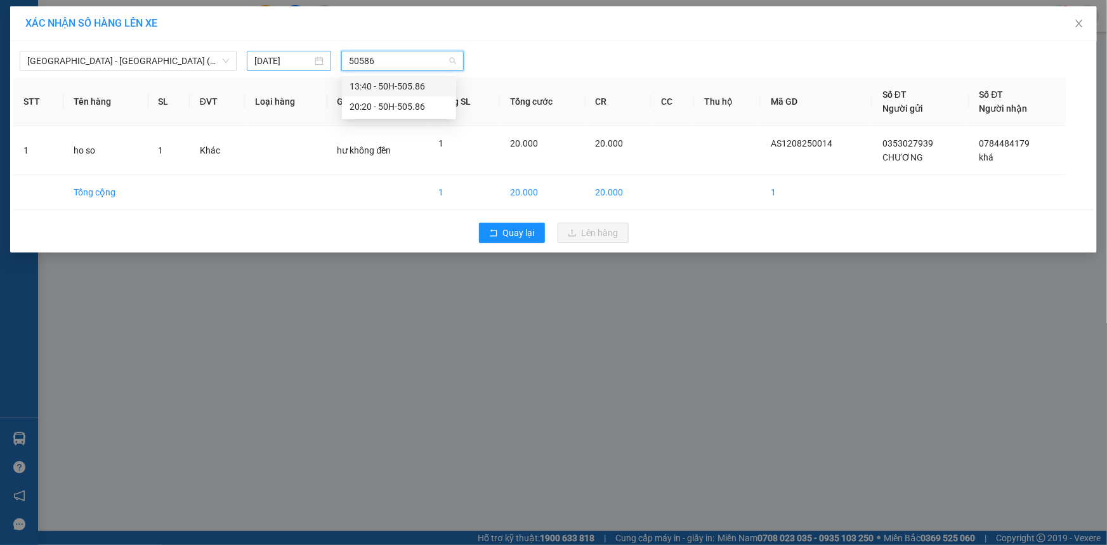
type input "50586"
click at [317, 60] on div "[DATE]" at bounding box center [288, 61] width 69 height 14
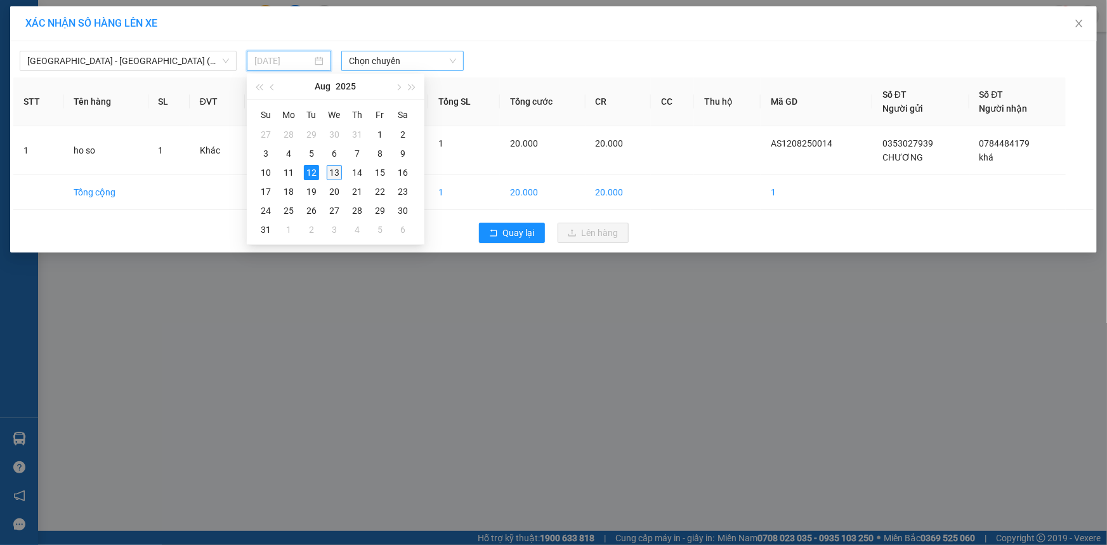
click at [336, 173] on div "13" at bounding box center [334, 172] width 15 height 15
type input "[DATE]"
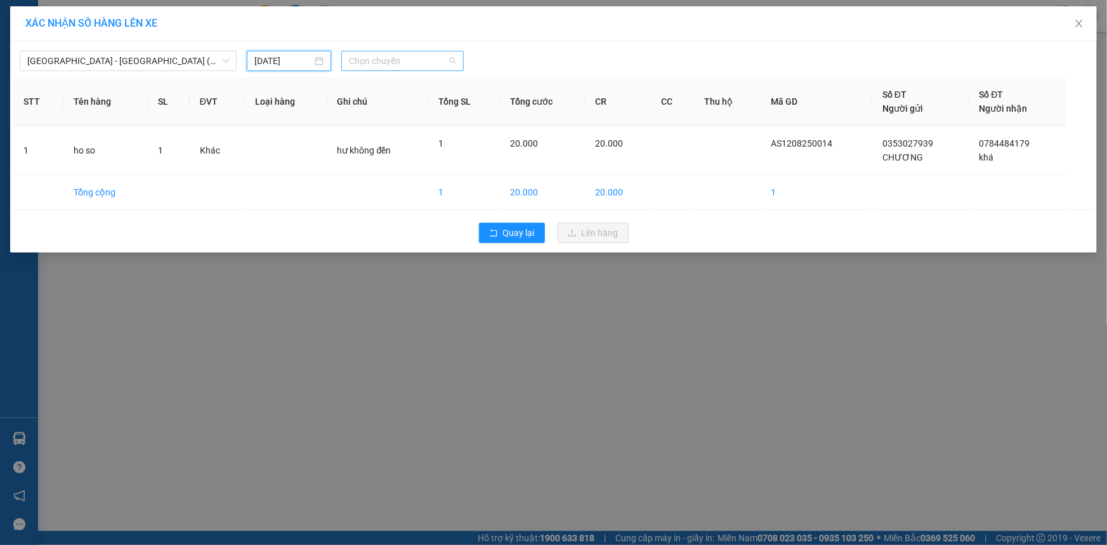
click at [382, 60] on span "Chọn chuyến" at bounding box center [402, 60] width 107 height 19
type input "50586"
click at [400, 84] on div "05:40 - 50H-505.86" at bounding box center [399, 86] width 99 height 14
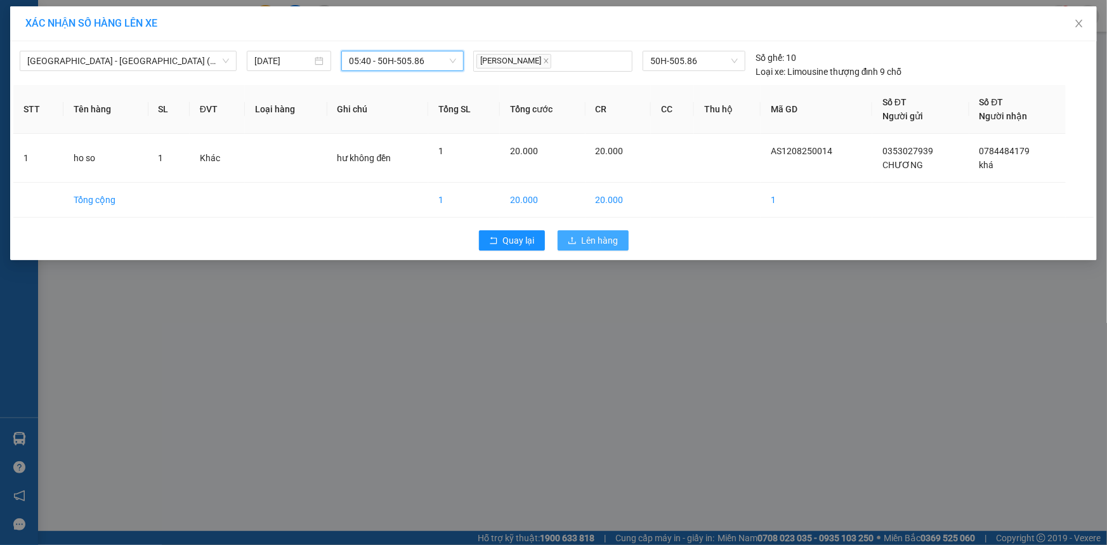
click at [580, 241] on button "Lên hàng" at bounding box center [593, 240] width 71 height 20
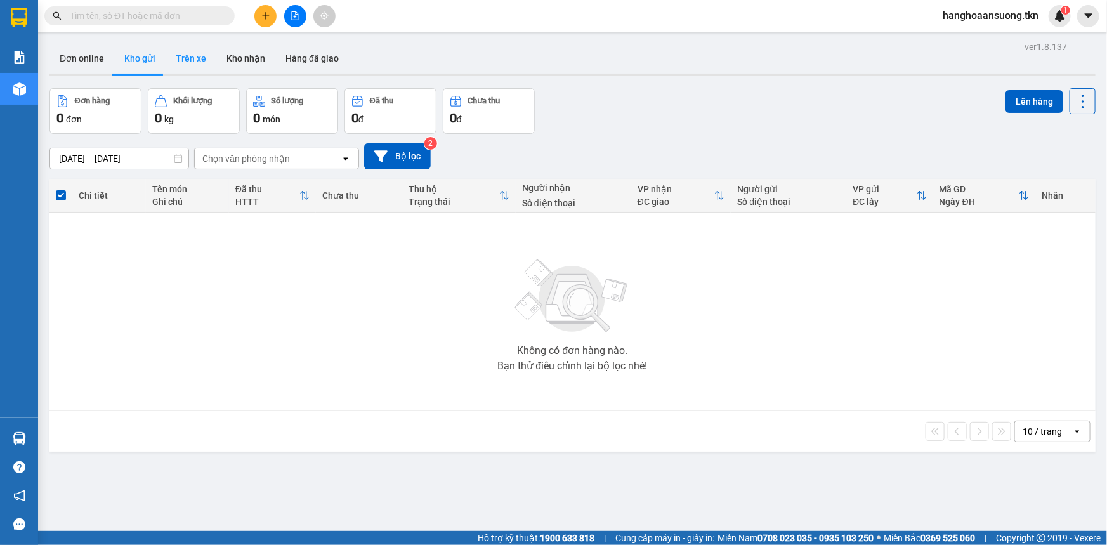
click at [185, 51] on button "Trên xe" at bounding box center [191, 58] width 51 height 30
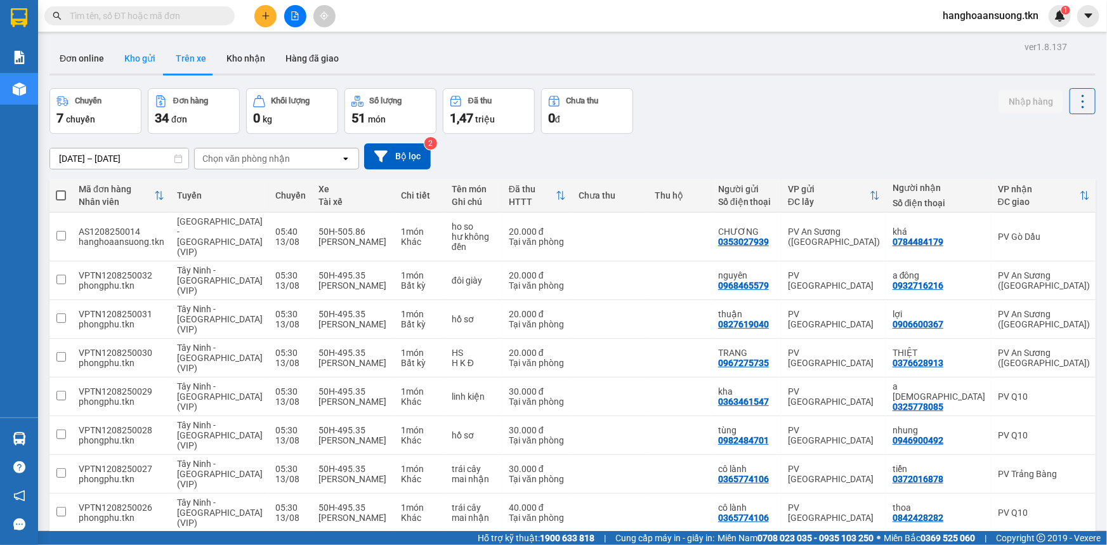
click at [129, 62] on button "Kho gửi" at bounding box center [139, 58] width 51 height 30
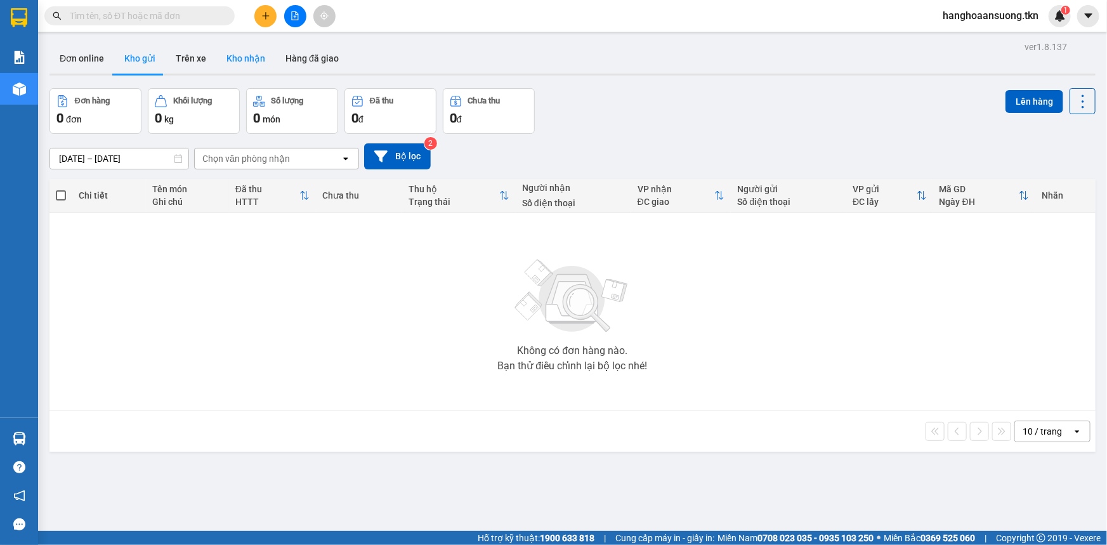
click at [242, 61] on button "Kho nhận" at bounding box center [245, 58] width 59 height 30
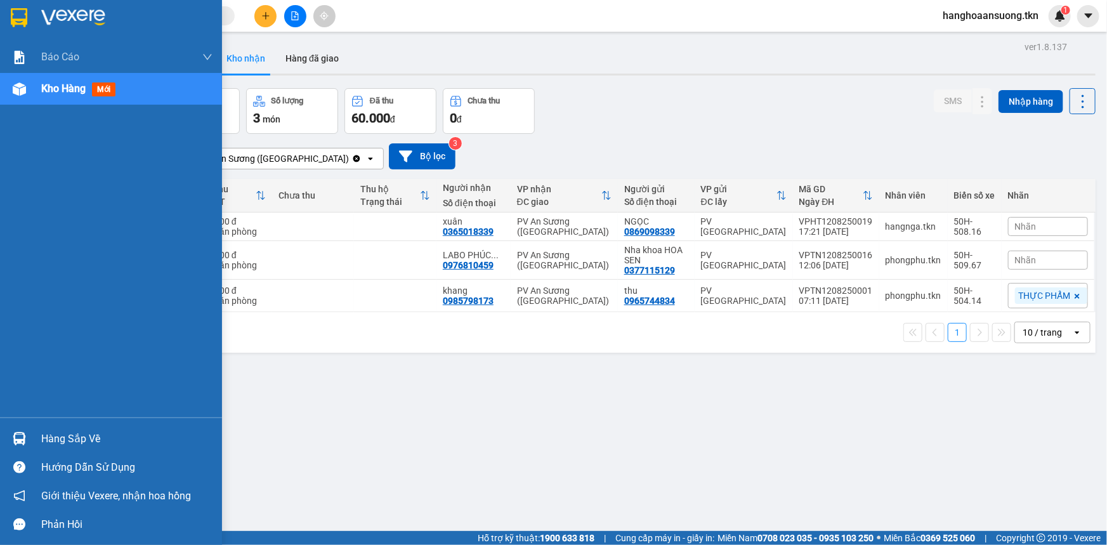
click at [20, 440] on img at bounding box center [19, 438] width 13 height 13
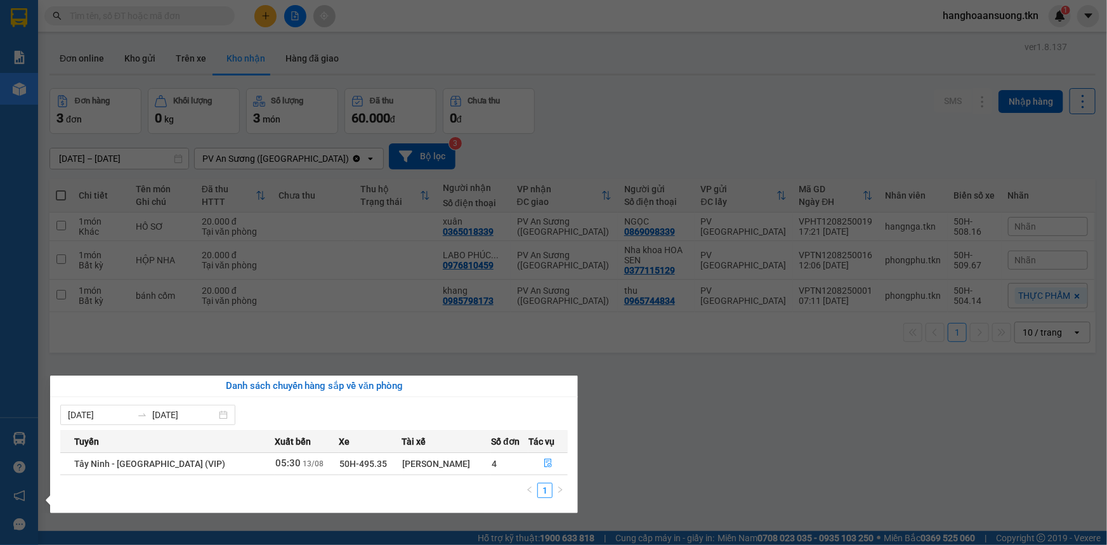
click at [672, 414] on section "Kết quả tìm kiếm ( 0 ) Bộ lọc No Data hanghoaansuong.tkn 1 Báo cáo Mẫu 1: Báo c…" at bounding box center [553, 272] width 1107 height 545
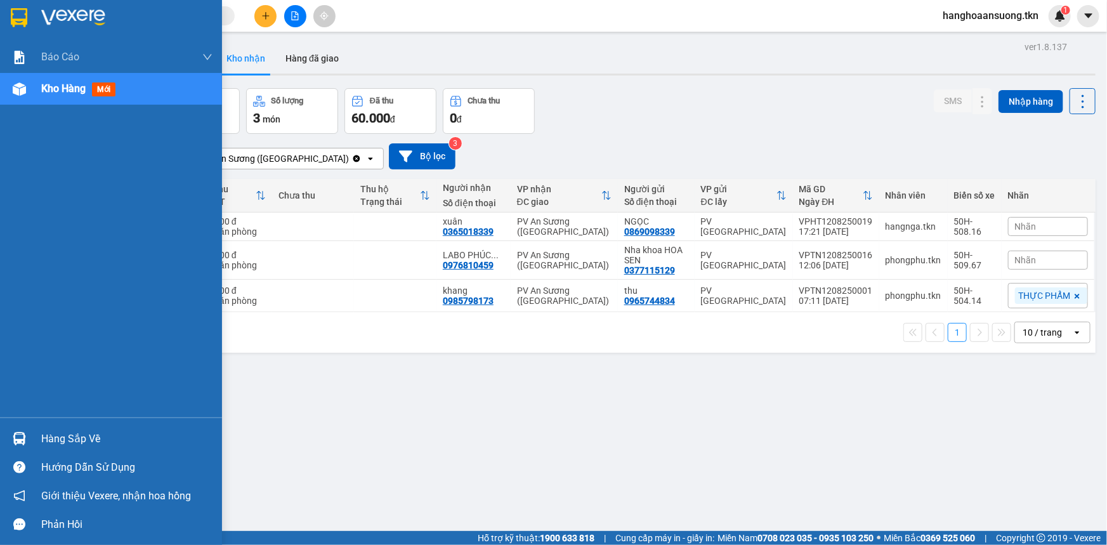
click at [24, 449] on div at bounding box center [19, 439] width 22 height 22
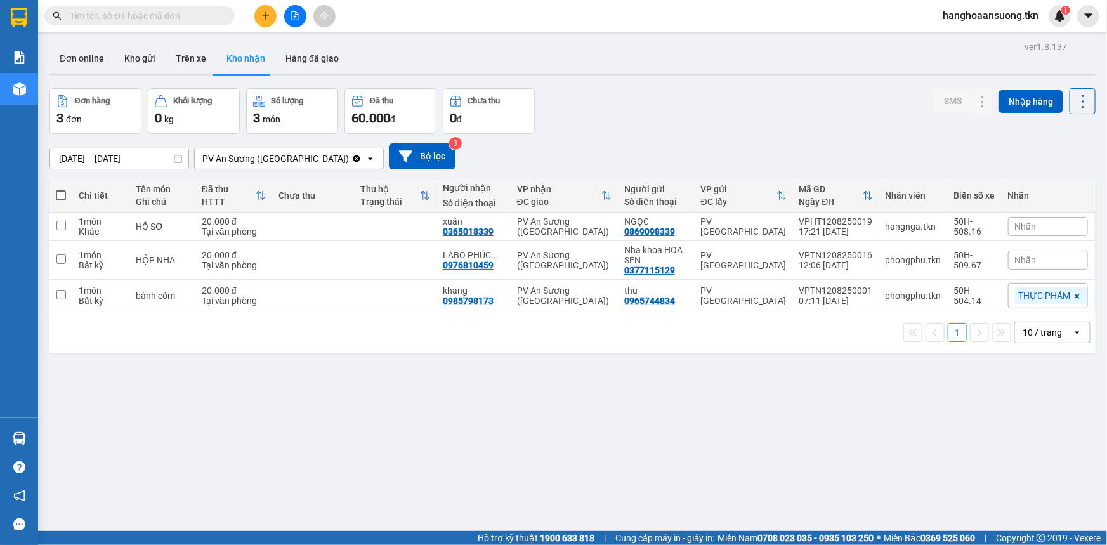
click at [663, 435] on section "Kết quả tìm kiếm ( 0 ) Bộ lọc No Data hanghoaansuong.tkn 1 Báo cáo Mẫu 1: Báo c…" at bounding box center [553, 272] width 1107 height 545
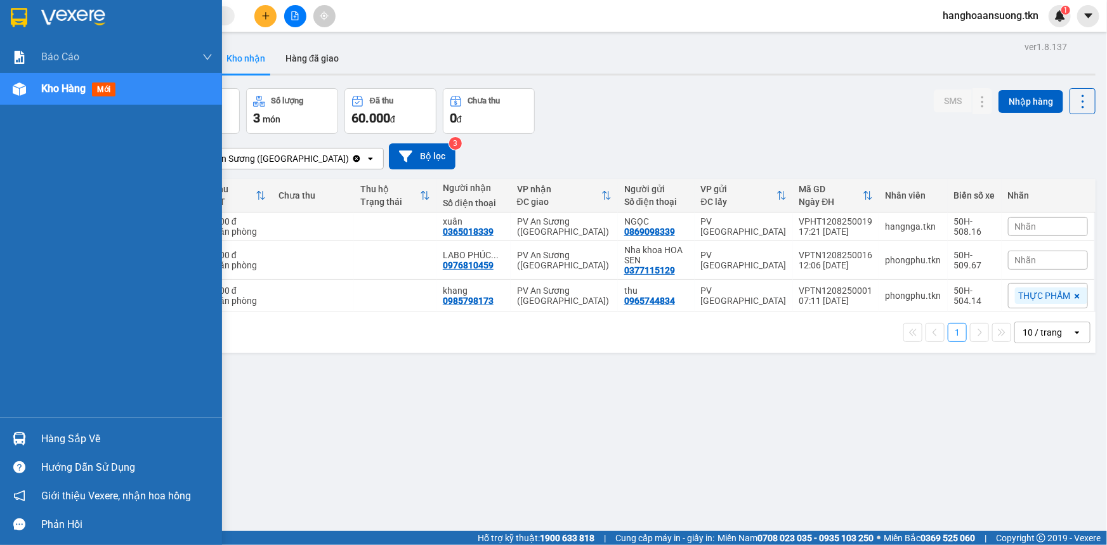
click at [14, 437] on img at bounding box center [19, 438] width 13 height 13
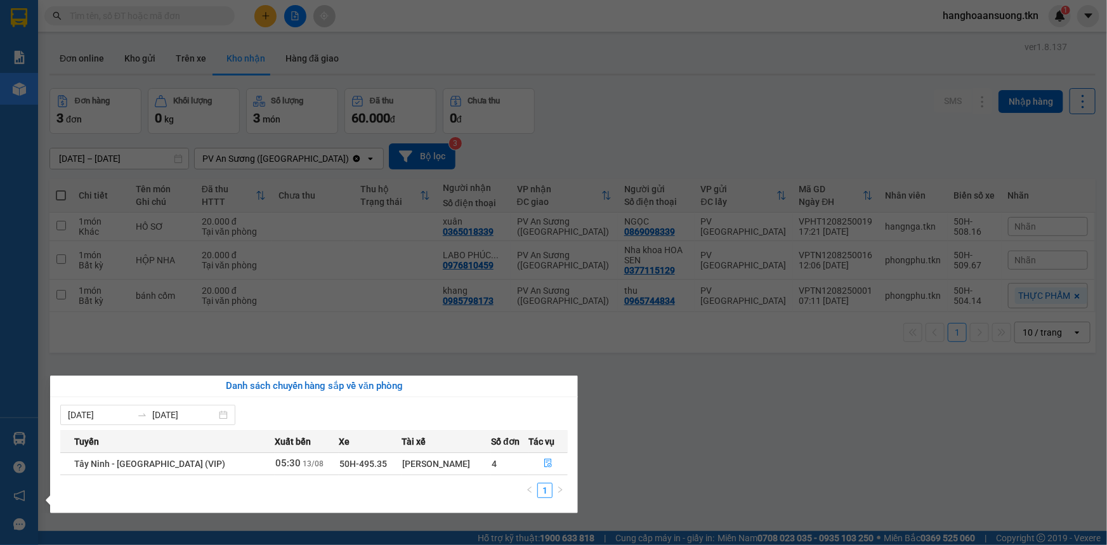
click at [800, 141] on section "Kết quả tìm kiếm ( 0 ) Bộ lọc No Data hanghoaansuong.tkn 1 Báo cáo Mẫu 1: Báo c…" at bounding box center [553, 272] width 1107 height 545
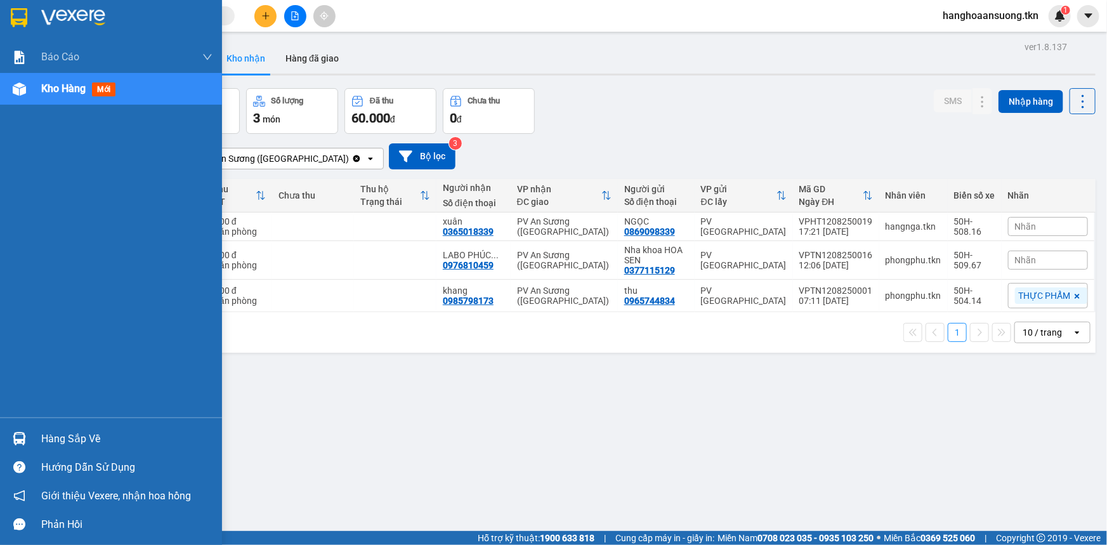
click at [25, 437] on div at bounding box center [19, 439] width 22 height 22
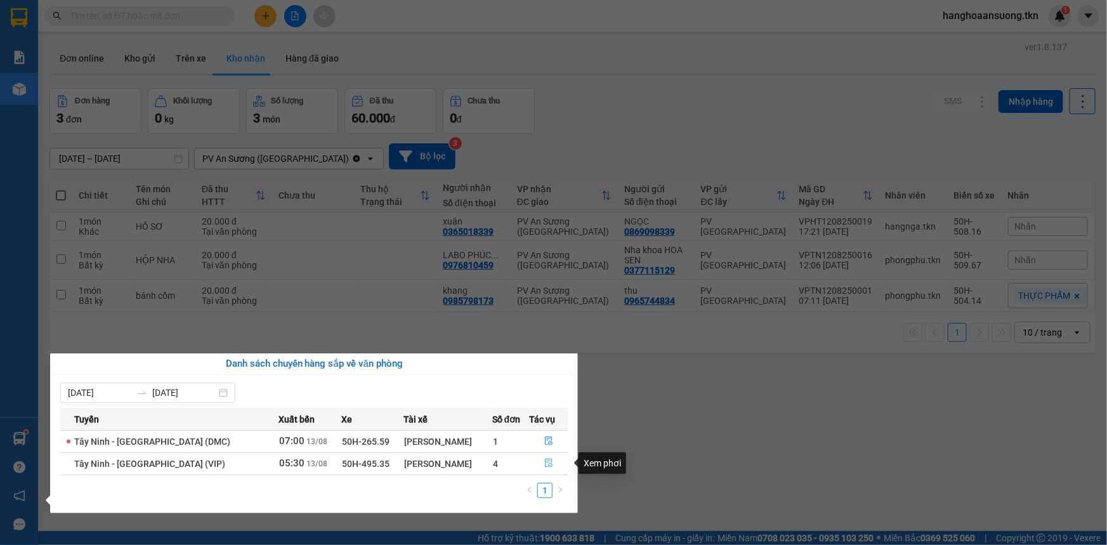
click at [550, 460] on button "button" at bounding box center [548, 464] width 37 height 20
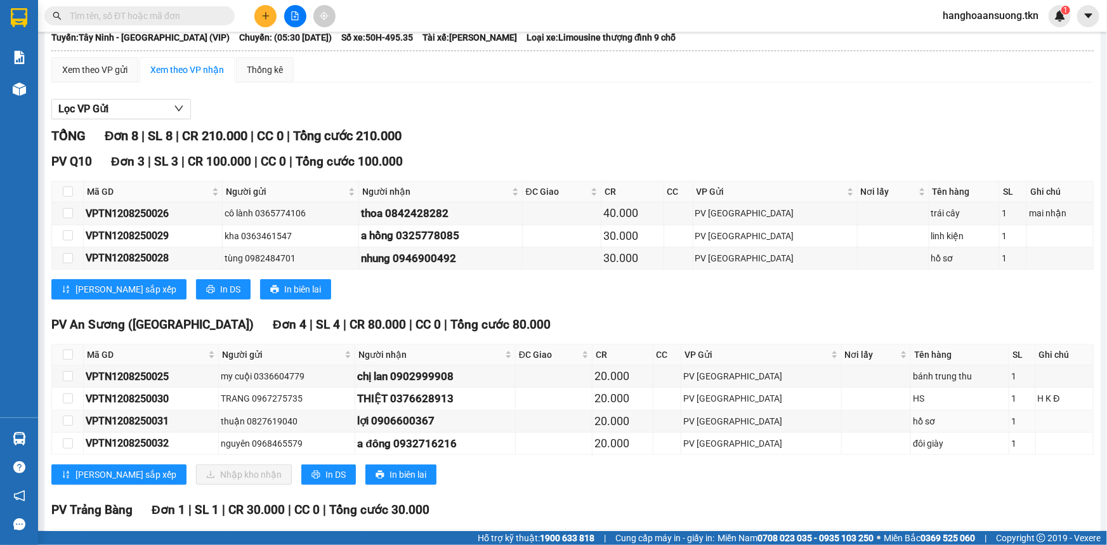
scroll to position [173, 0]
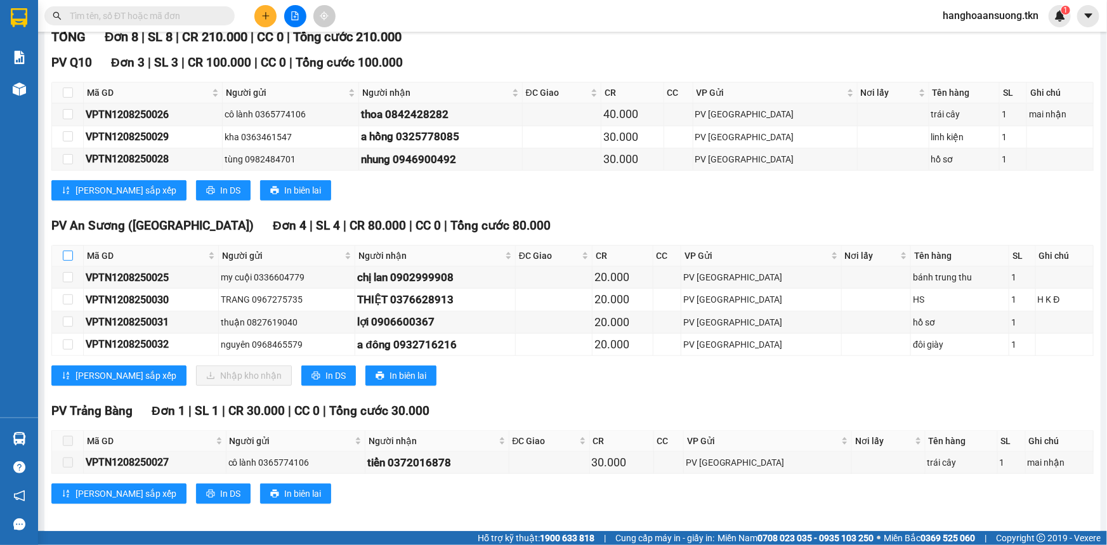
click at [70, 254] on input "checkbox" at bounding box center [68, 256] width 10 height 10
checkbox input "true"
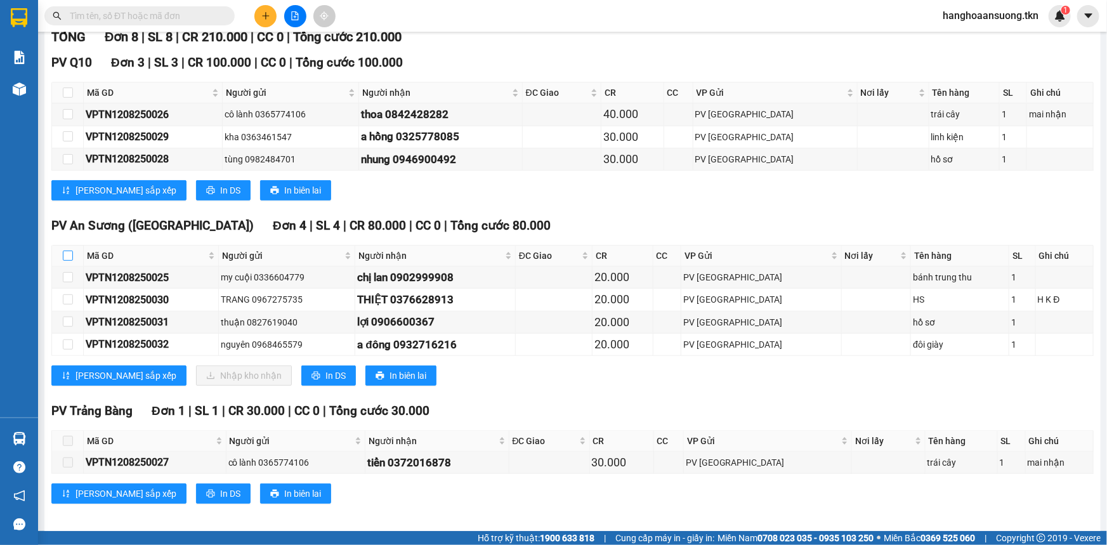
checkbox input "true"
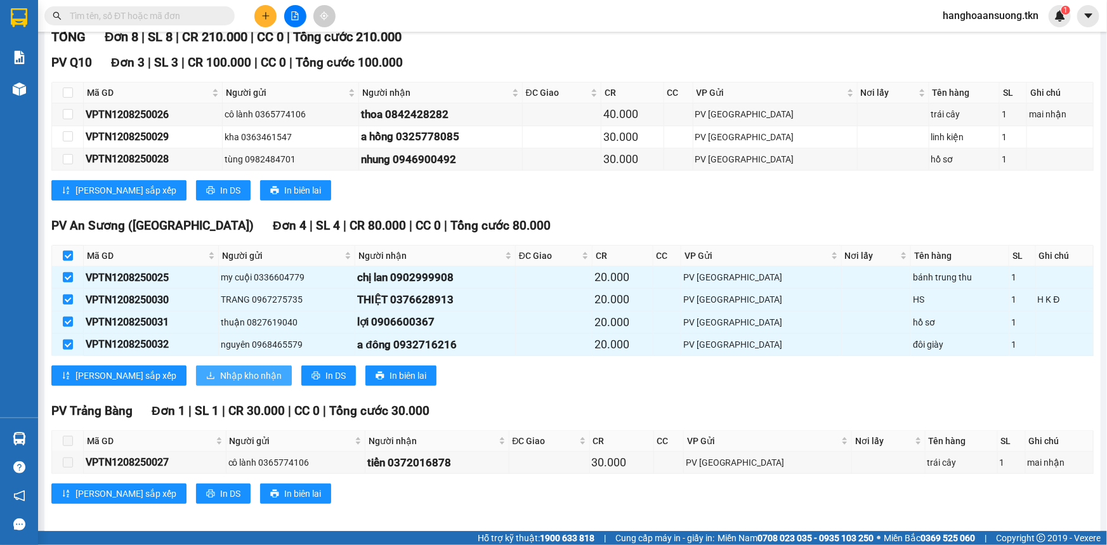
click at [220, 369] on span "Nhập kho nhận" at bounding box center [251, 376] width 62 height 14
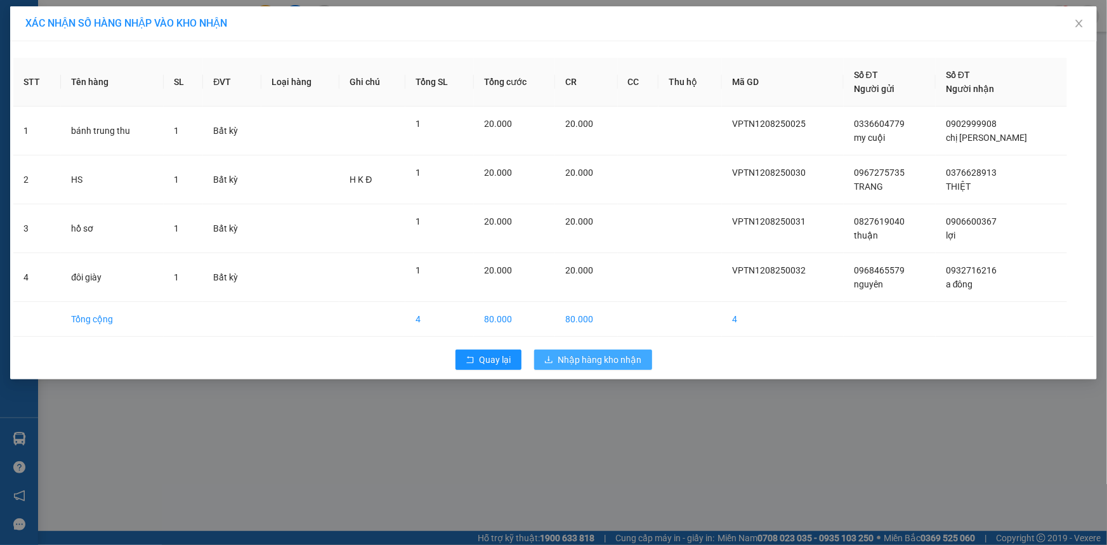
click at [600, 359] on span "Nhập hàng kho nhận" at bounding box center [600, 360] width 84 height 14
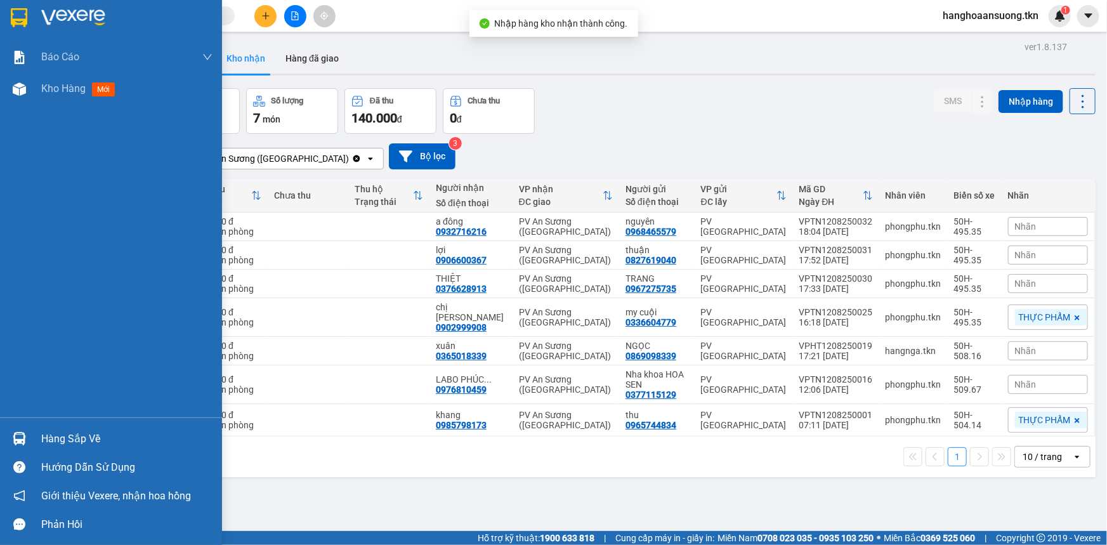
click at [39, 437] on div "Hàng sắp về" at bounding box center [111, 439] width 222 height 29
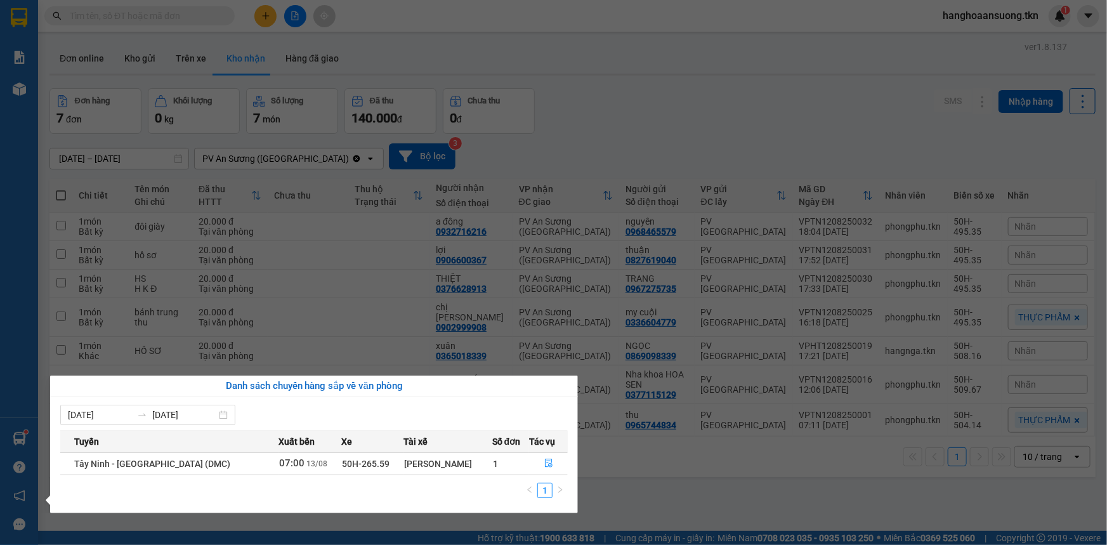
click at [700, 107] on section "Kết quả tìm kiếm ( 0 ) Bộ lọc No Data hanghoaansuong.tkn 1 Báo cáo Mẫu 1: Báo c…" at bounding box center [553, 272] width 1107 height 545
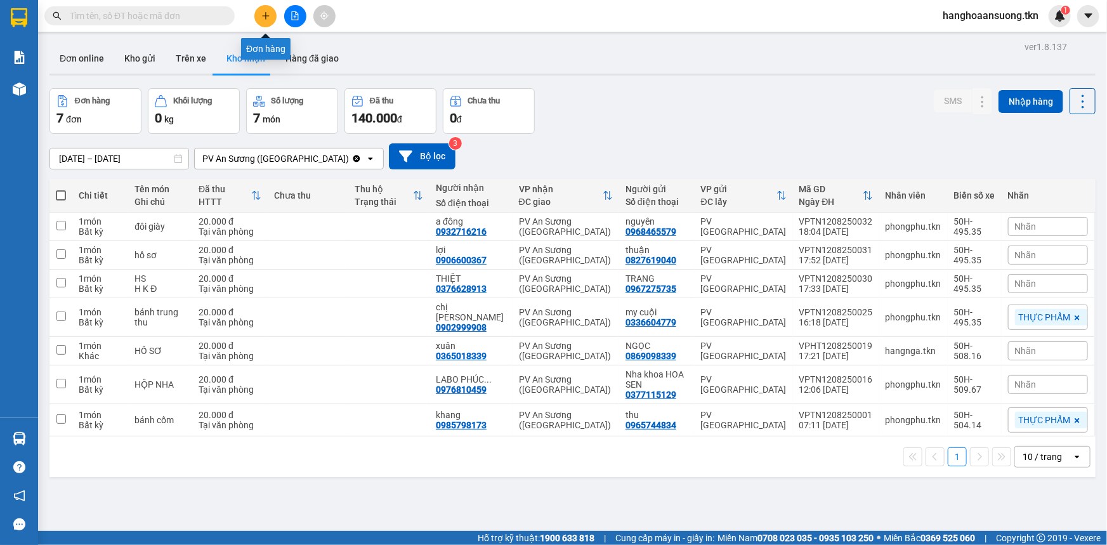
click at [266, 13] on icon "plus" at bounding box center [265, 15] width 9 height 9
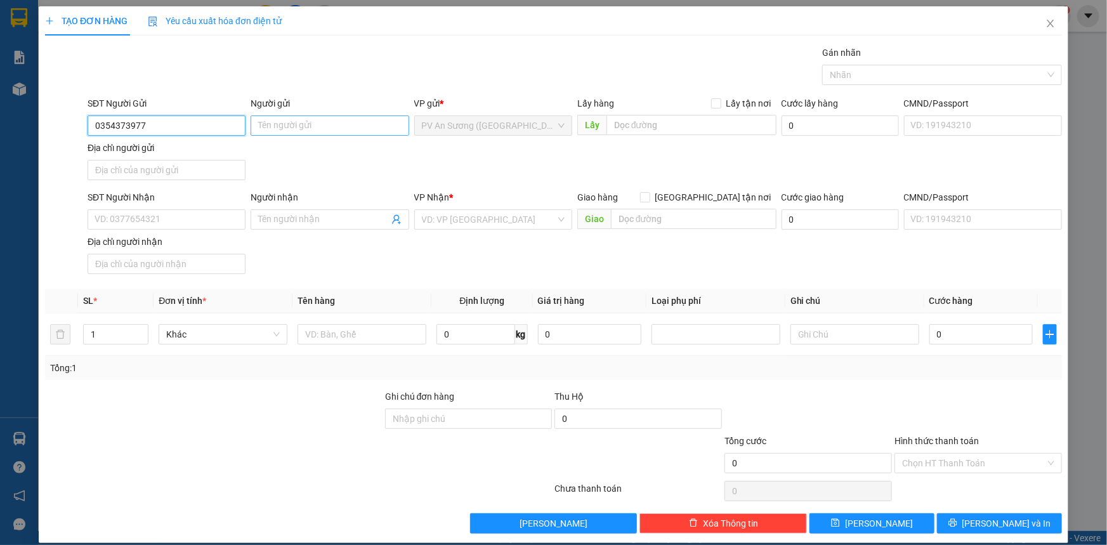
type input "0354373977"
click at [319, 124] on input "Người gửi" at bounding box center [330, 126] width 158 height 20
type input "D"
type input "ĐÌNH"
click at [199, 216] on input "SĐT Người Nhận" at bounding box center [167, 219] width 158 height 20
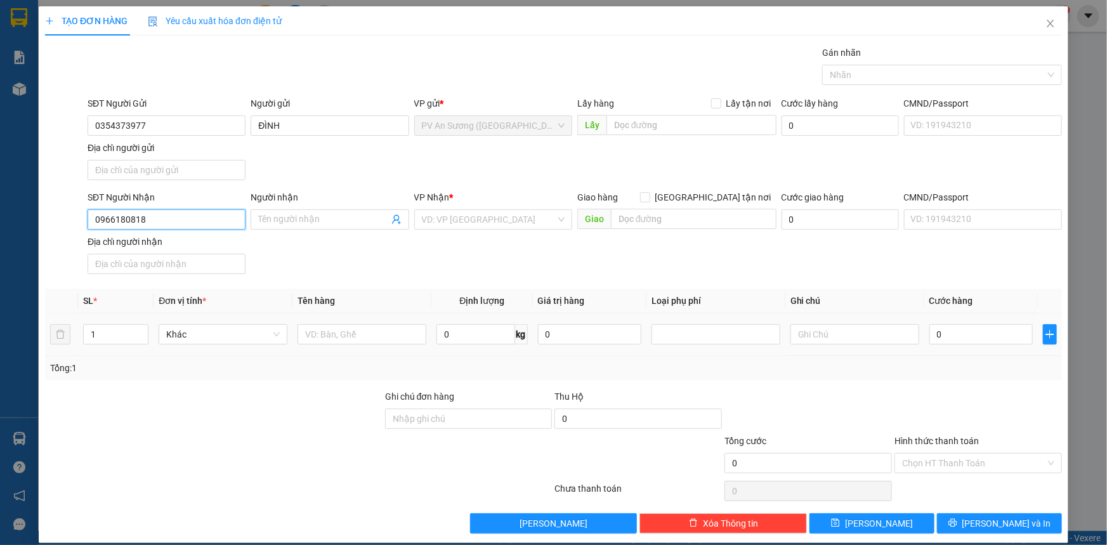
type input "0966180818"
type input "G"
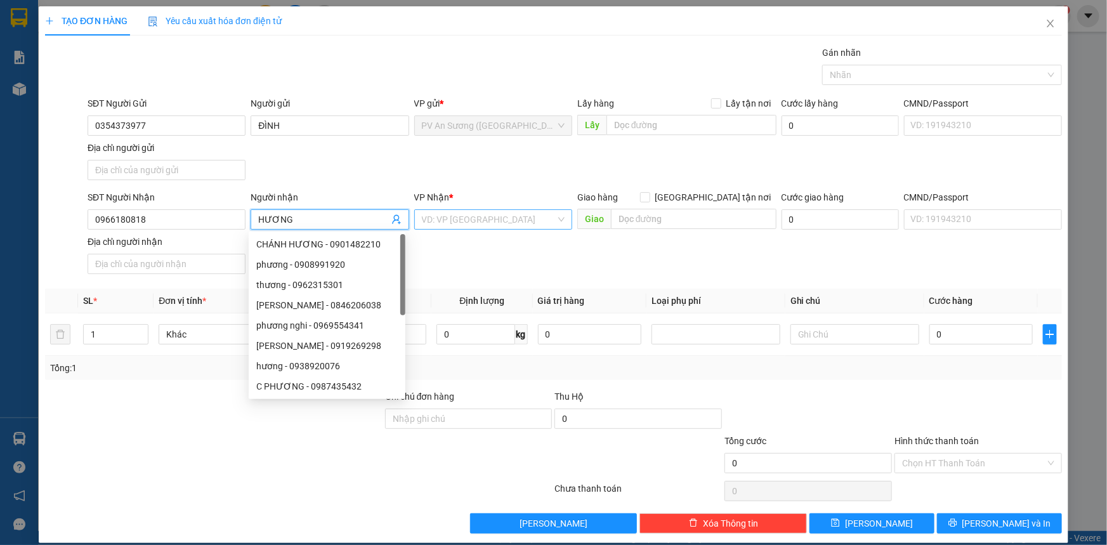
type input "HƯƠNG"
click at [461, 222] on input "search" at bounding box center [489, 219] width 134 height 19
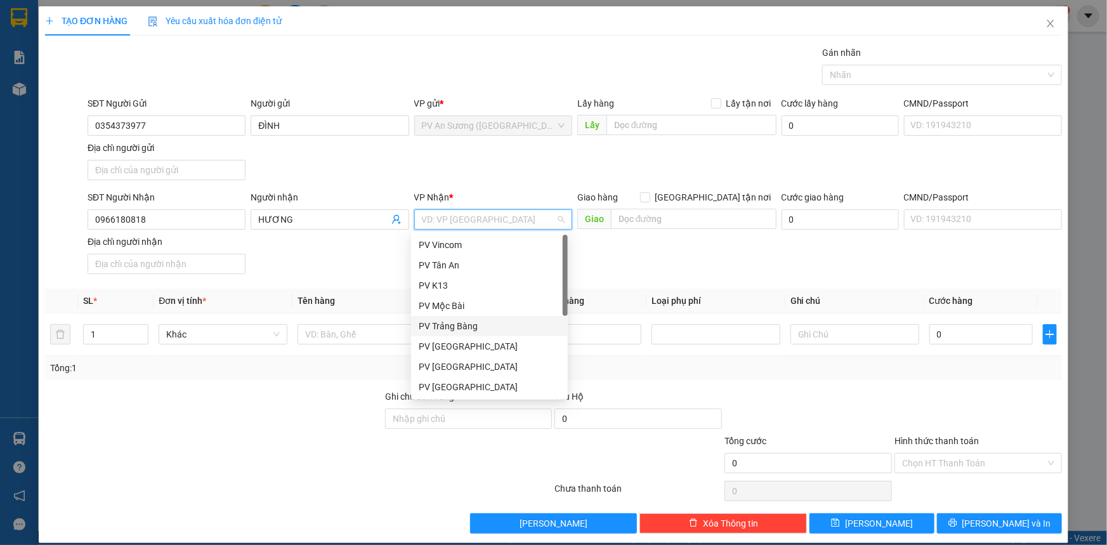
click at [466, 324] on div "PV Trảng Bàng" at bounding box center [490, 326] width 142 height 14
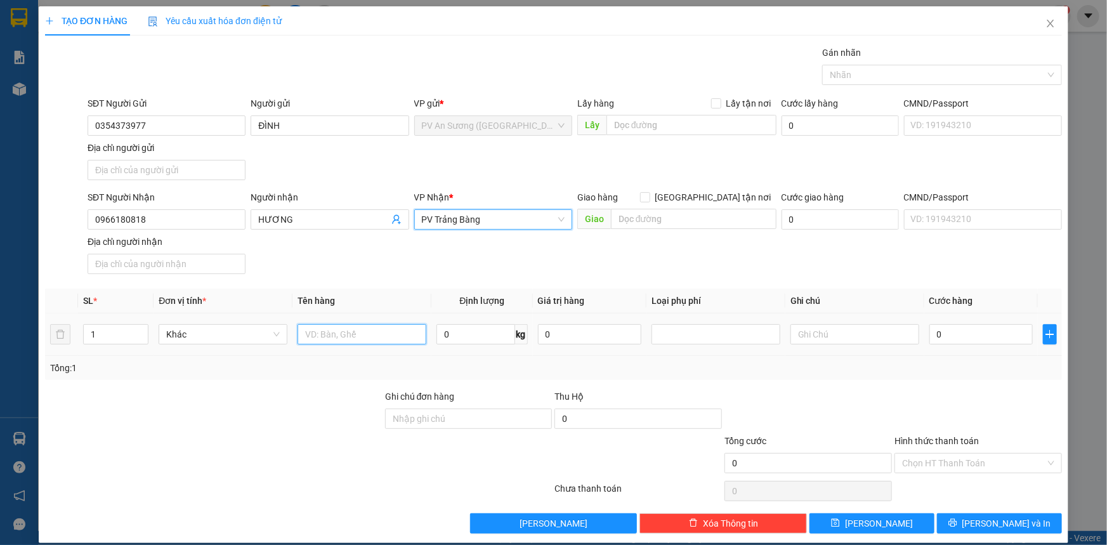
click at [338, 334] on input "text" at bounding box center [362, 334] width 129 height 20
type input "BỊCH VAN VÒI NƯỚC"
type input "2"
click at [140, 331] on icon "up" at bounding box center [142, 331] width 4 height 4
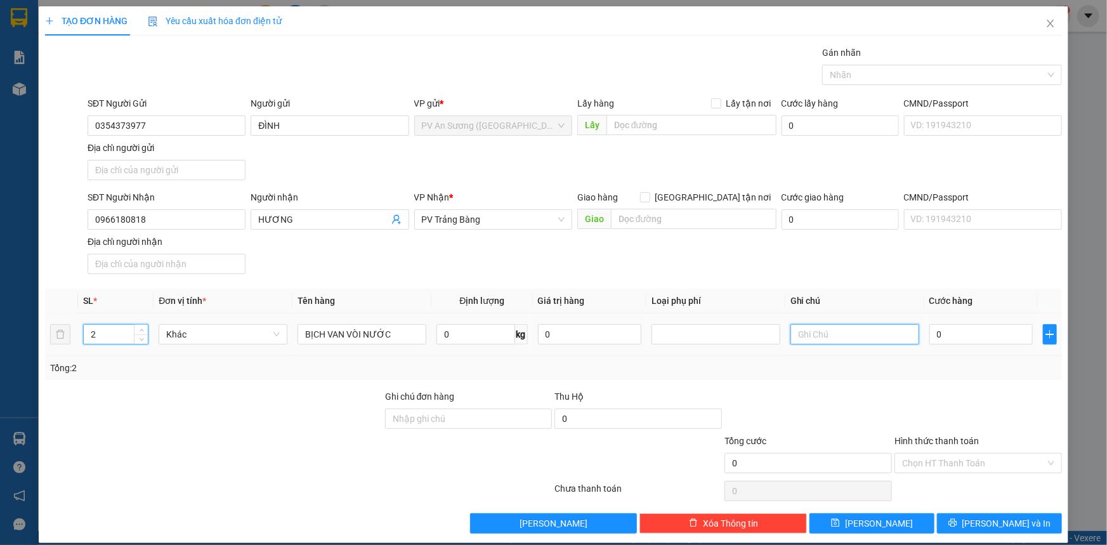
click at [813, 334] on input "text" at bounding box center [855, 334] width 129 height 20
type input "HƯ KHÔNG ĐỂN"
click at [963, 331] on input "0" at bounding box center [981, 334] width 103 height 20
type input "7"
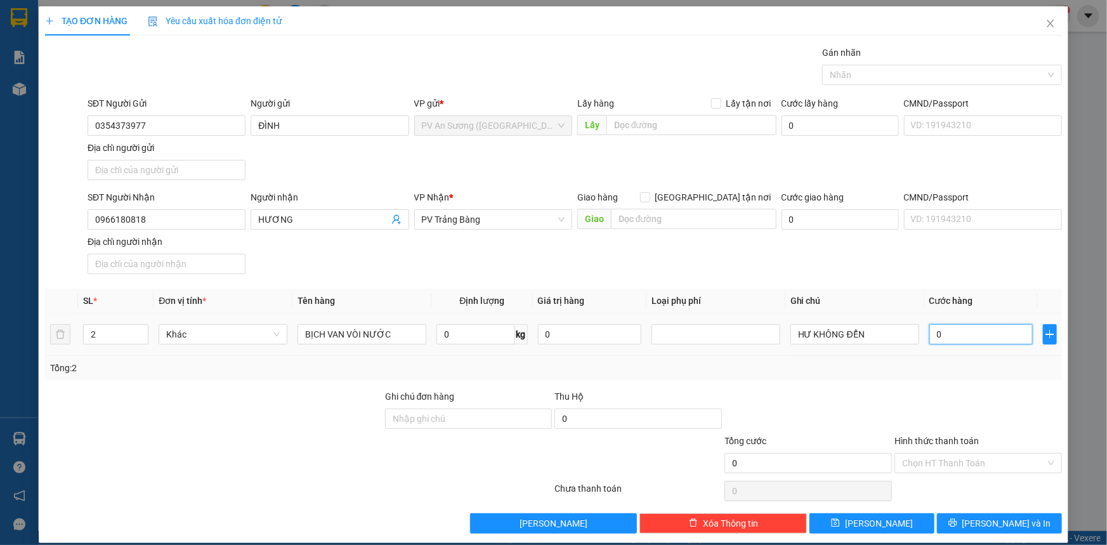
type input "7"
type input "70"
click at [946, 472] on div "Chọn HT Thanh Toán" at bounding box center [979, 463] width 168 height 20
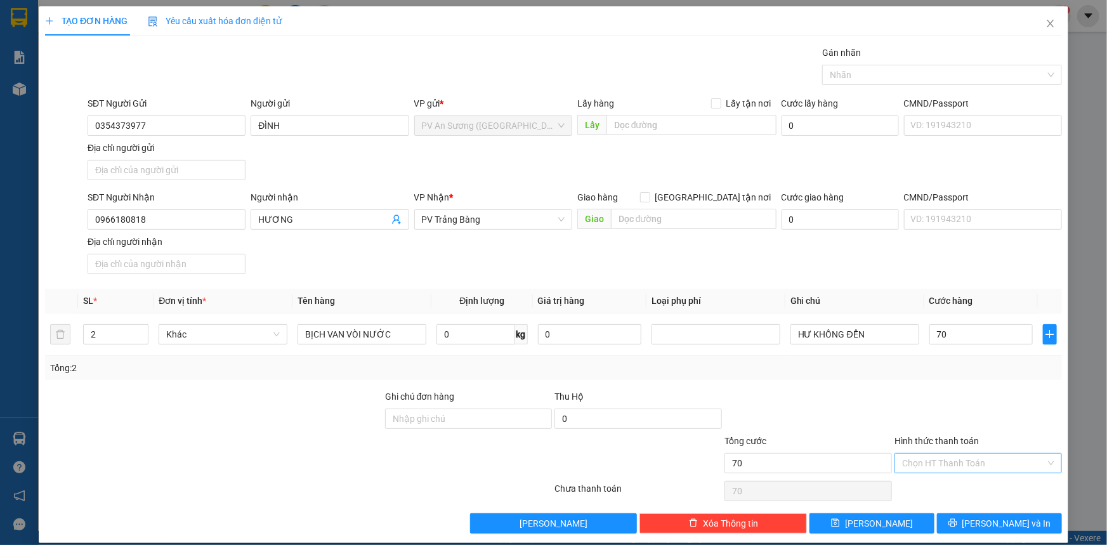
type input "70.000"
click at [946, 463] on input "Hình thức thanh toán" at bounding box center [973, 463] width 143 height 19
click at [940, 484] on div "Tại văn phòng" at bounding box center [970, 487] width 151 height 14
type input "0"
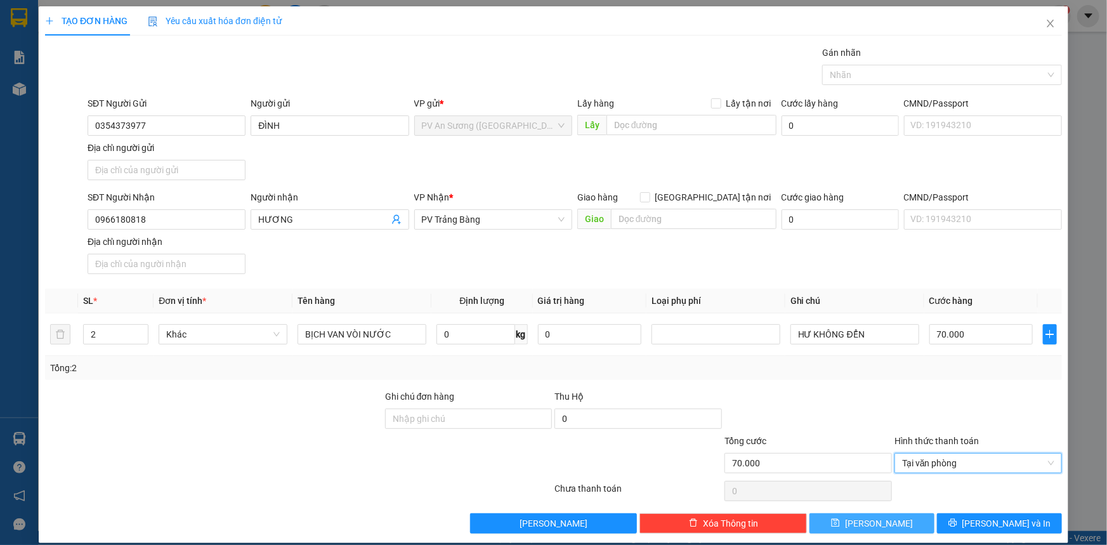
click at [892, 521] on button "[PERSON_NAME]" at bounding box center [872, 523] width 125 height 20
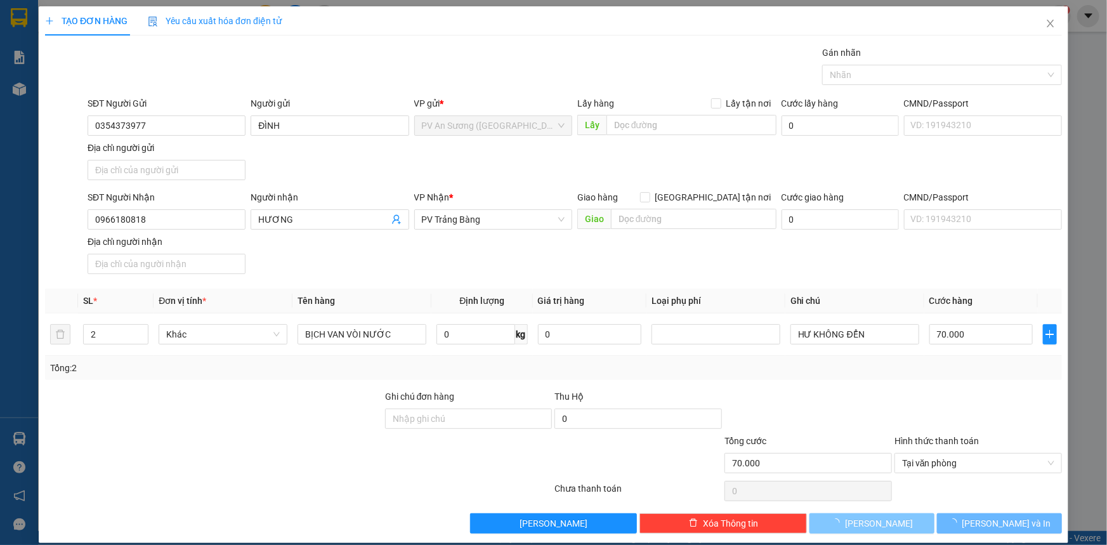
type input "1"
type input "0"
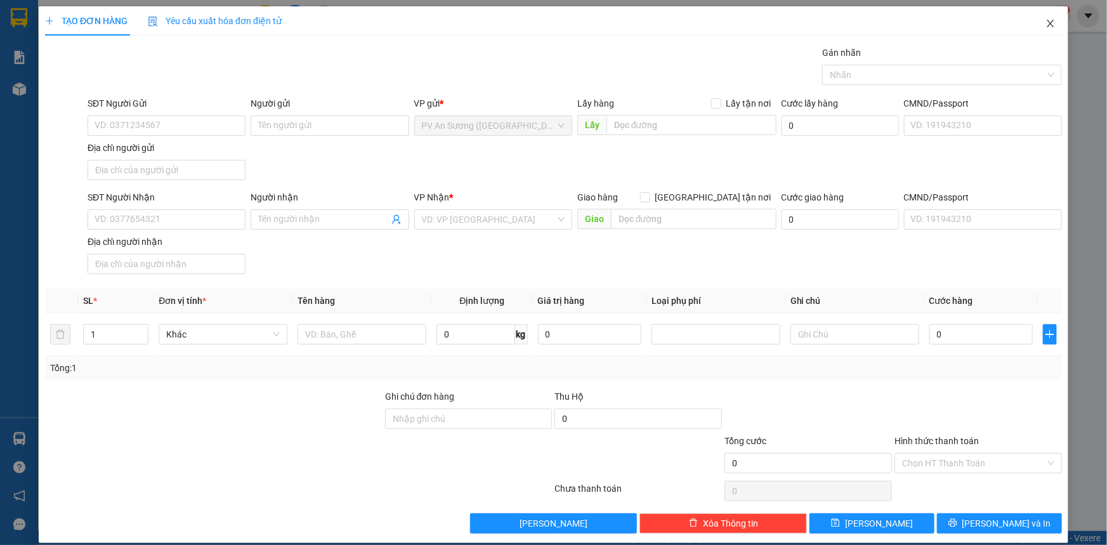
click at [1046, 27] on icon "close" at bounding box center [1051, 23] width 10 height 10
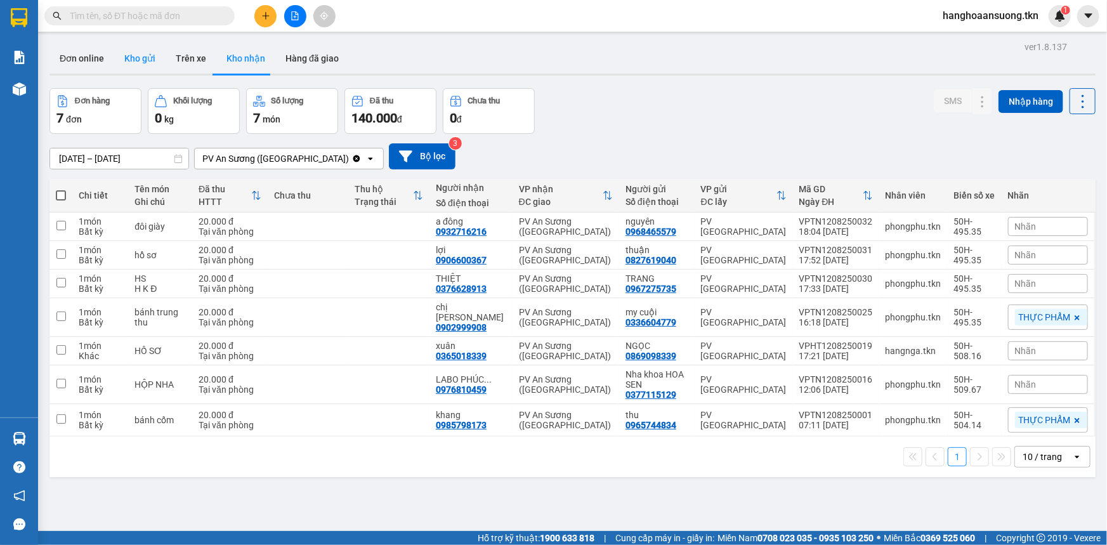
click at [143, 62] on button "Kho gửi" at bounding box center [139, 58] width 51 height 30
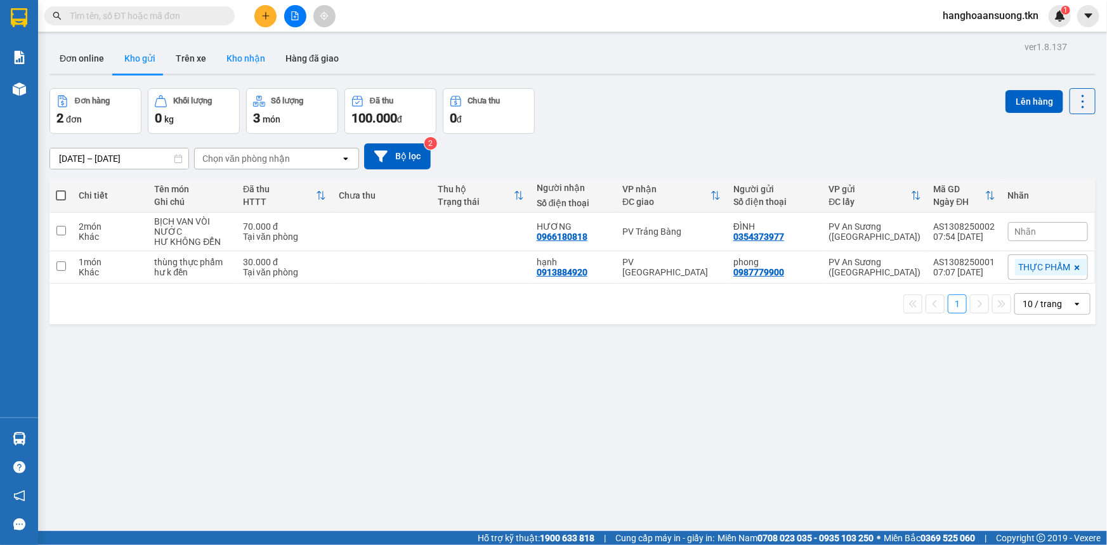
click at [239, 62] on button "Kho nhận" at bounding box center [245, 58] width 59 height 30
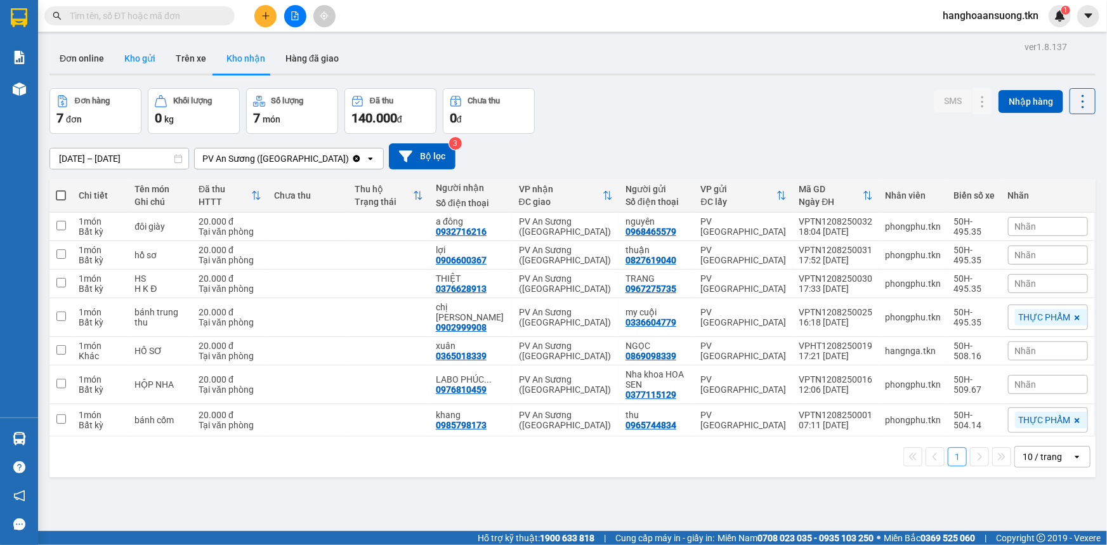
click at [145, 57] on button "Kho gửi" at bounding box center [139, 58] width 51 height 30
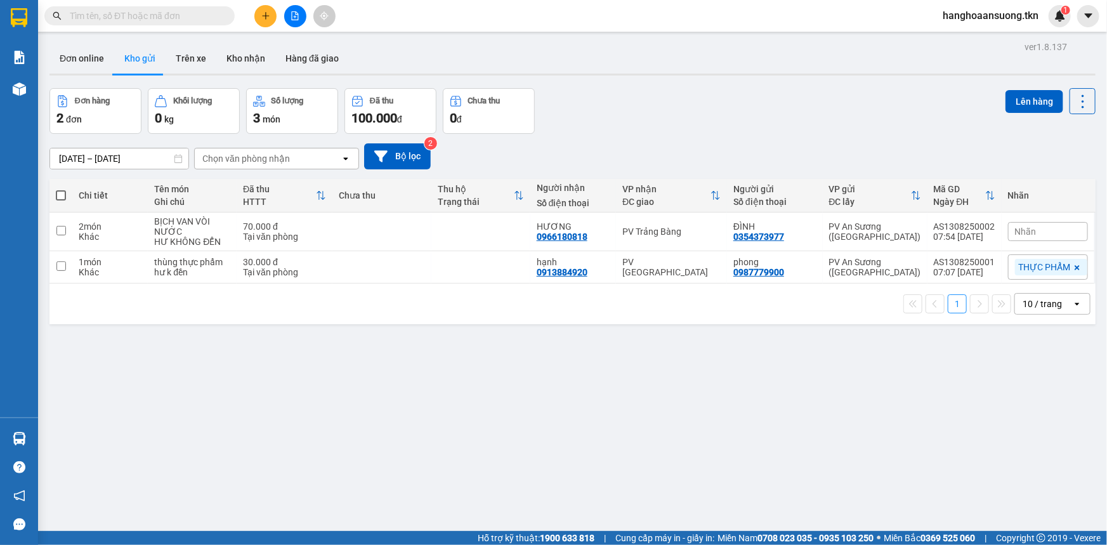
click at [62, 196] on span at bounding box center [61, 195] width 10 height 10
click at [61, 189] on input "checkbox" at bounding box center [61, 189] width 0 height 0
checkbox input "true"
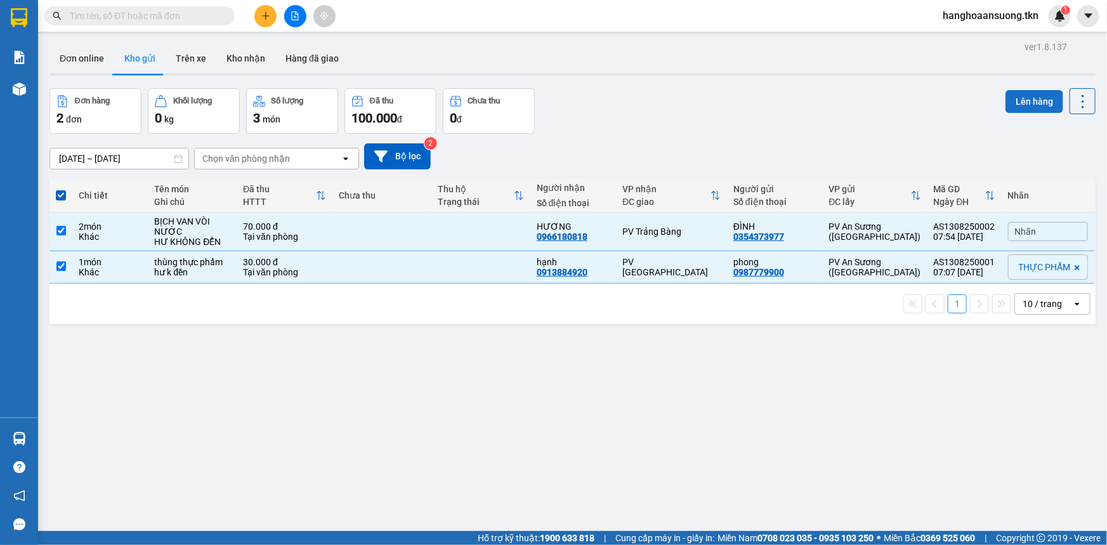
click at [1015, 103] on button "Lên hàng" at bounding box center [1035, 101] width 58 height 23
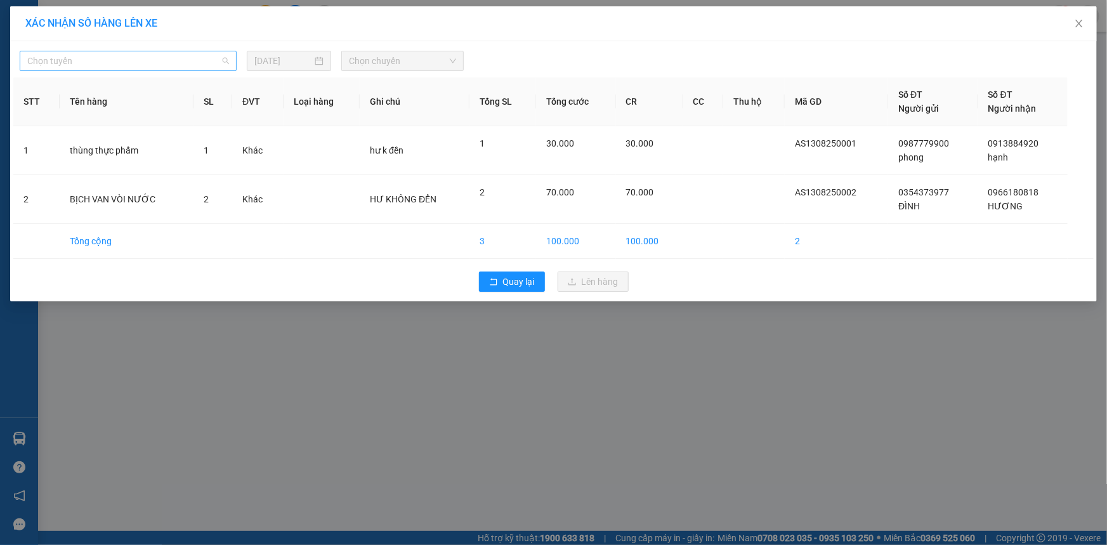
click at [181, 62] on span "Chọn tuyến" at bounding box center [128, 60] width 202 height 19
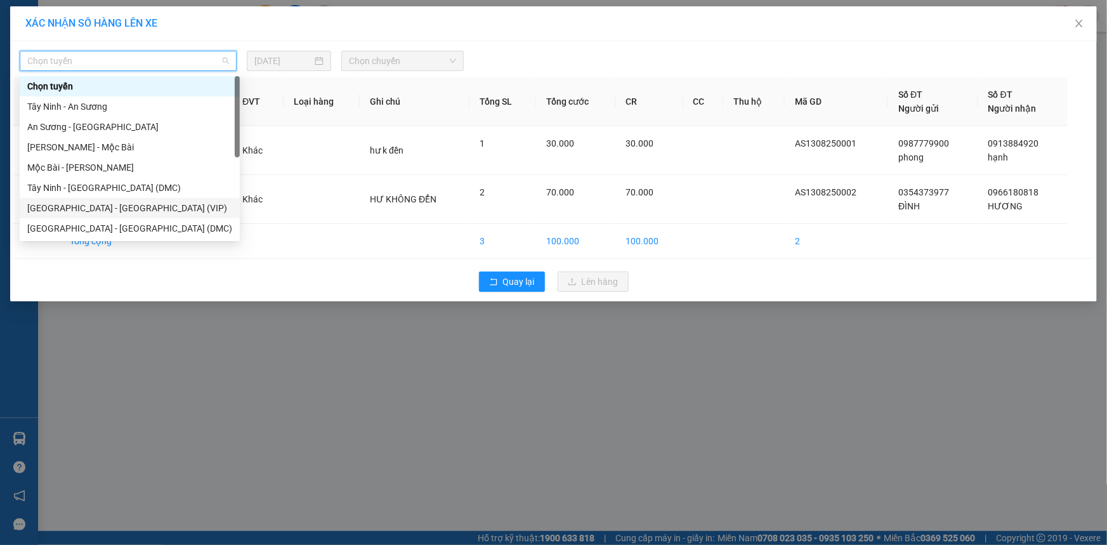
click at [136, 206] on div "[GEOGRAPHIC_DATA] - [GEOGRAPHIC_DATA] (VIP)" at bounding box center [129, 208] width 205 height 14
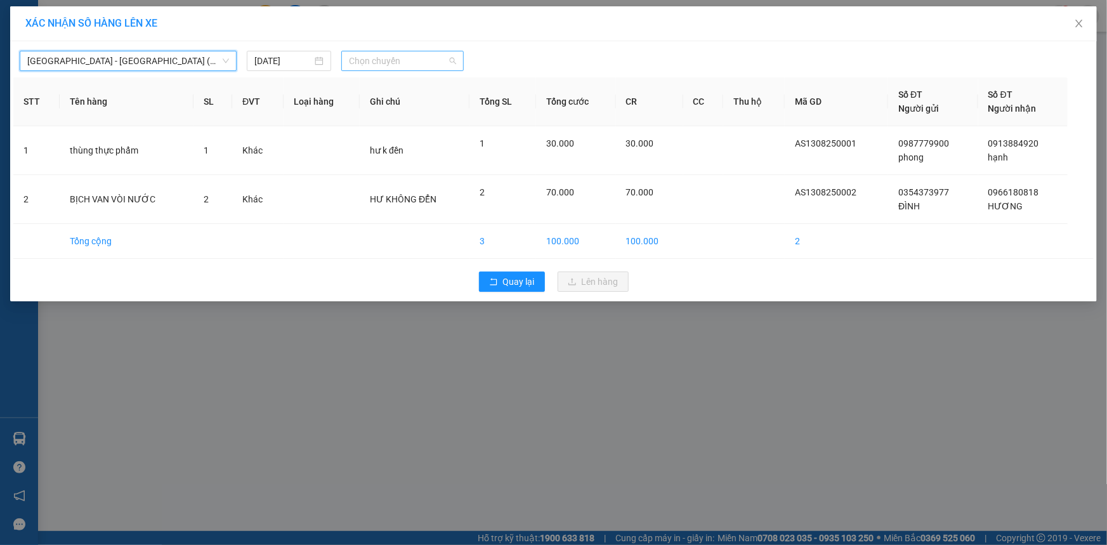
click at [369, 61] on span "Chọn chuyến" at bounding box center [402, 60] width 107 height 19
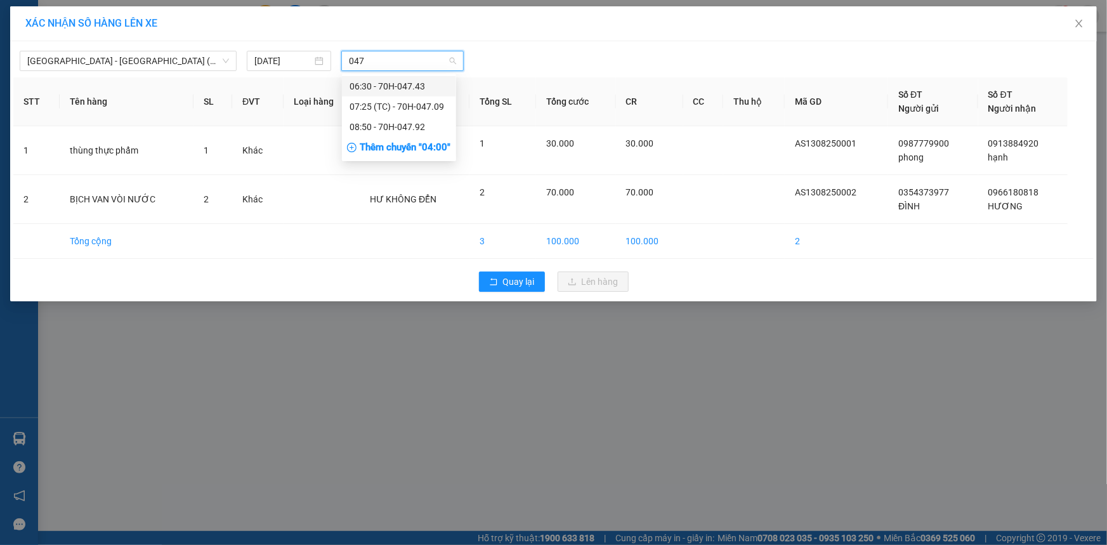
type input "0470"
click at [391, 89] on div "07:25 (TC) - 70H-047.09" at bounding box center [399, 86] width 99 height 14
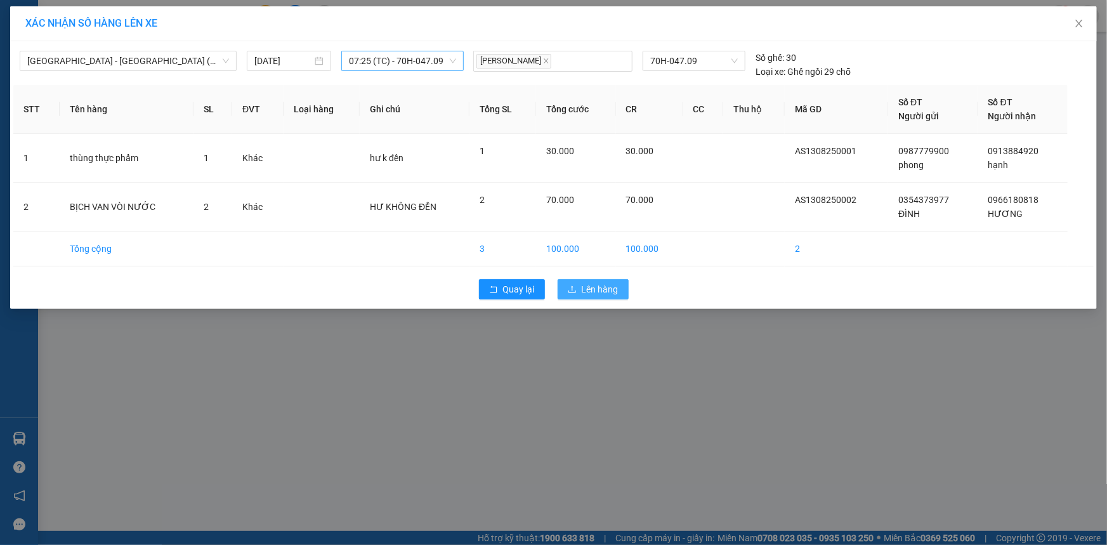
click at [588, 286] on span "Lên hàng" at bounding box center [600, 289] width 37 height 14
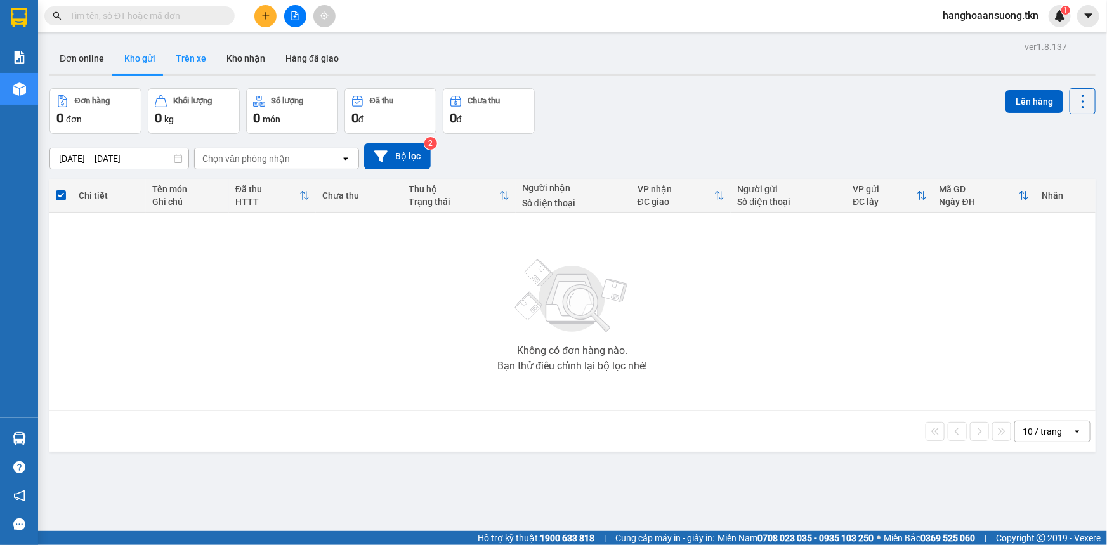
click at [188, 53] on button "Trên xe" at bounding box center [191, 58] width 51 height 30
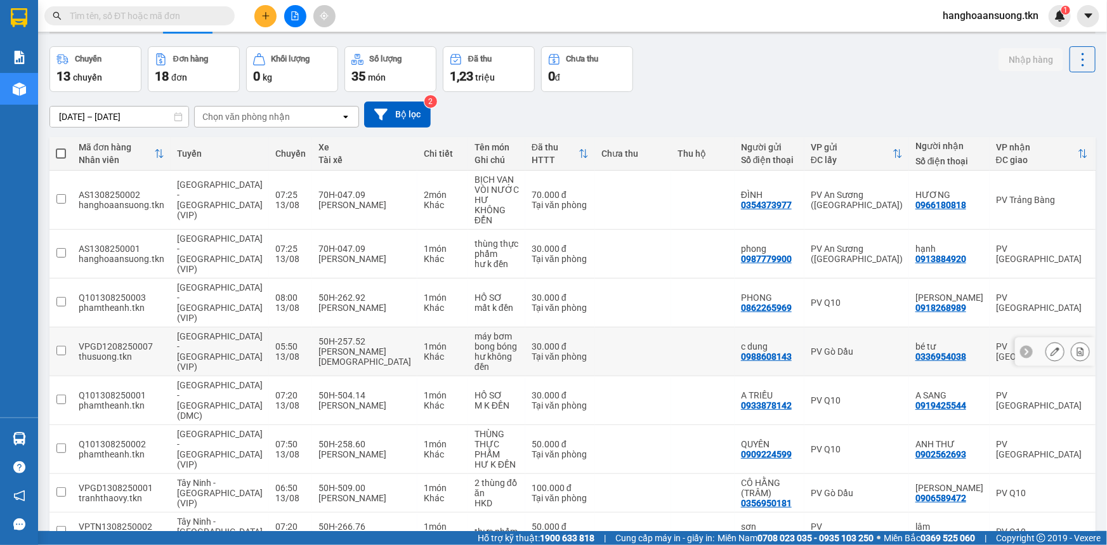
scroll to position [119, 0]
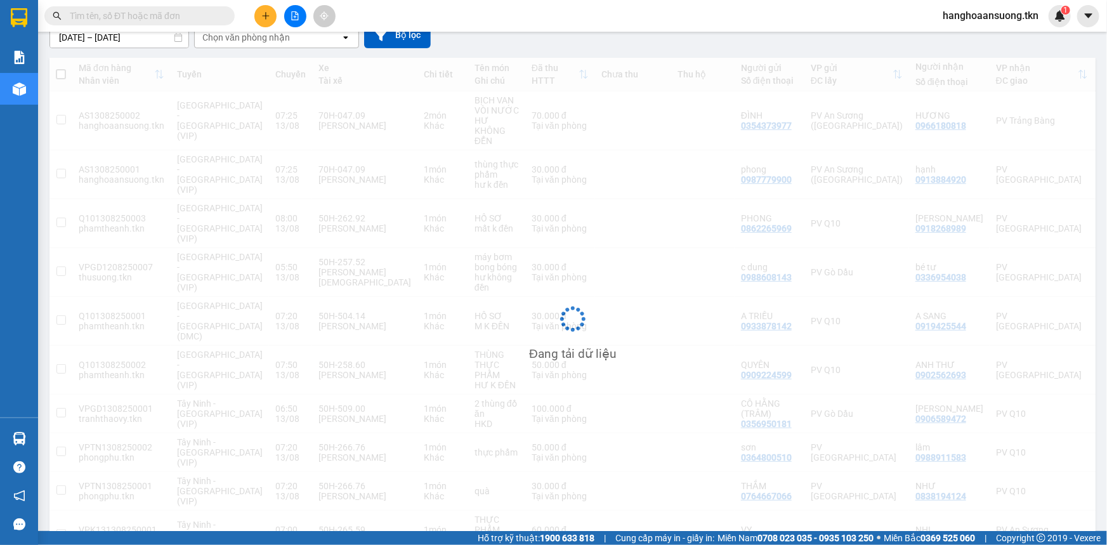
scroll to position [58, 0]
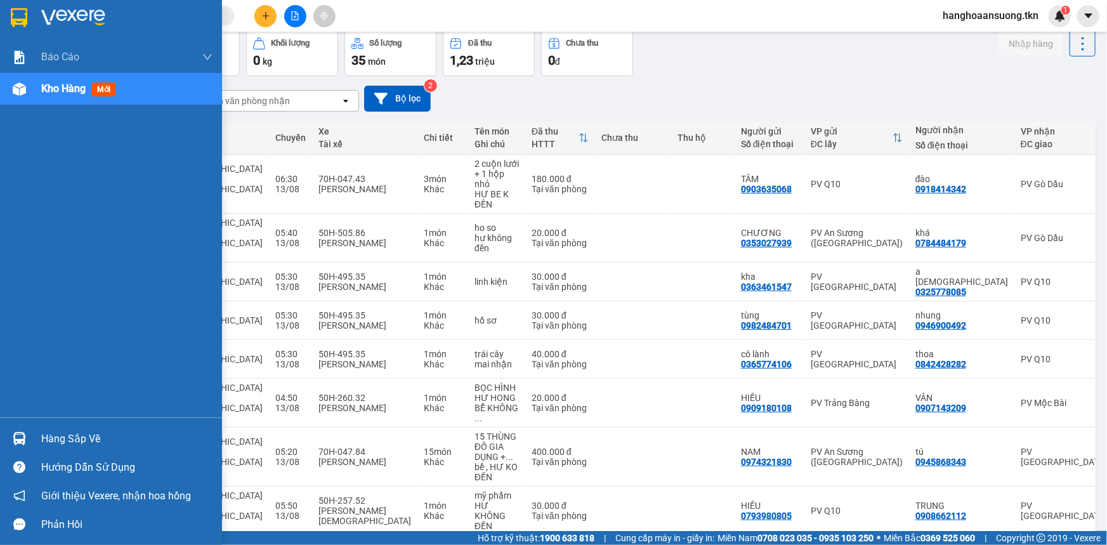
click at [16, 442] on img at bounding box center [19, 438] width 13 height 13
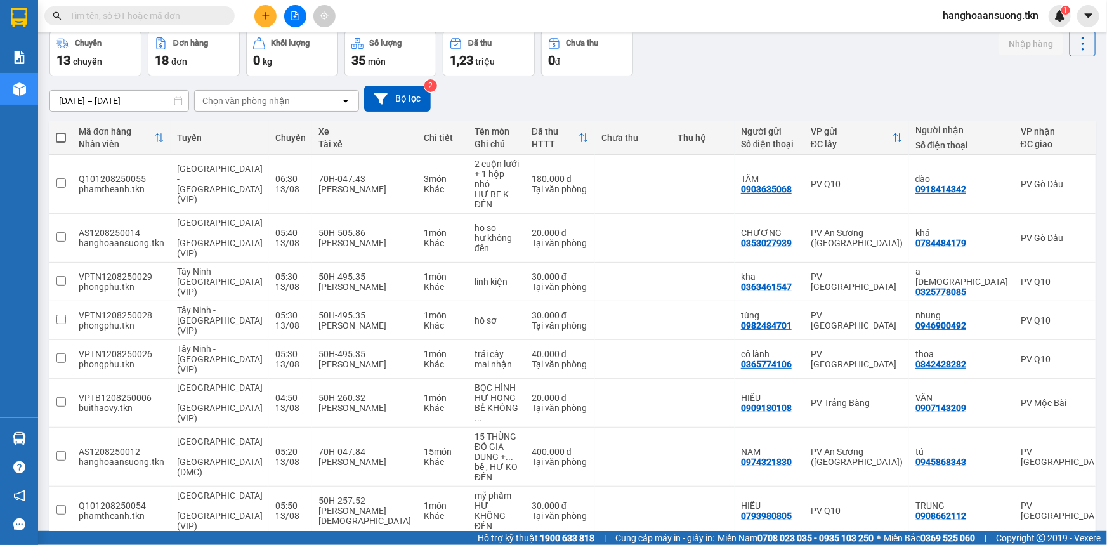
click at [662, 72] on section "Kết quả tìm kiếm ( 0 ) Bộ lọc No Data hanghoaansuong.tkn 1 Báo cáo Mẫu 1: Báo c…" at bounding box center [553, 272] width 1107 height 545
